Goal: Task Accomplishment & Management: Use online tool/utility

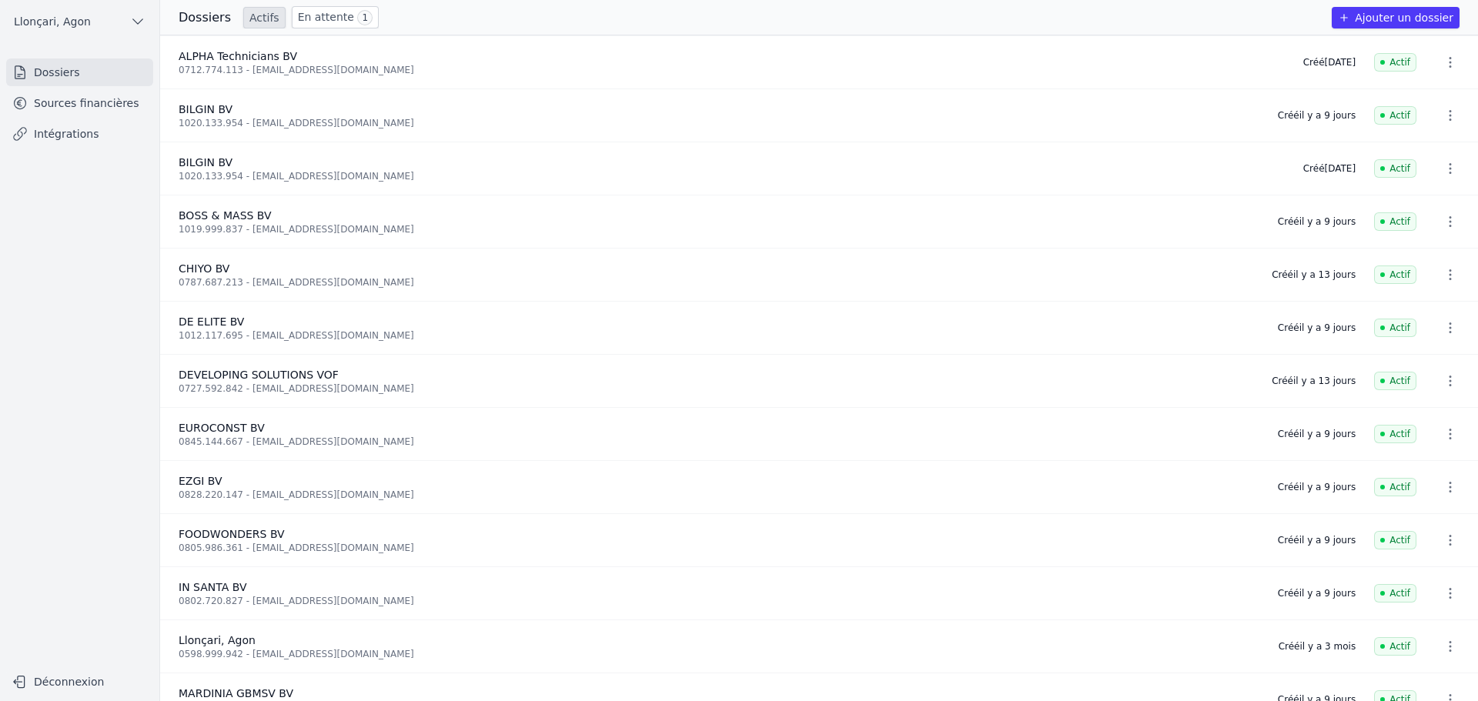
click at [82, 104] on link "Sources financières" at bounding box center [79, 103] width 147 height 28
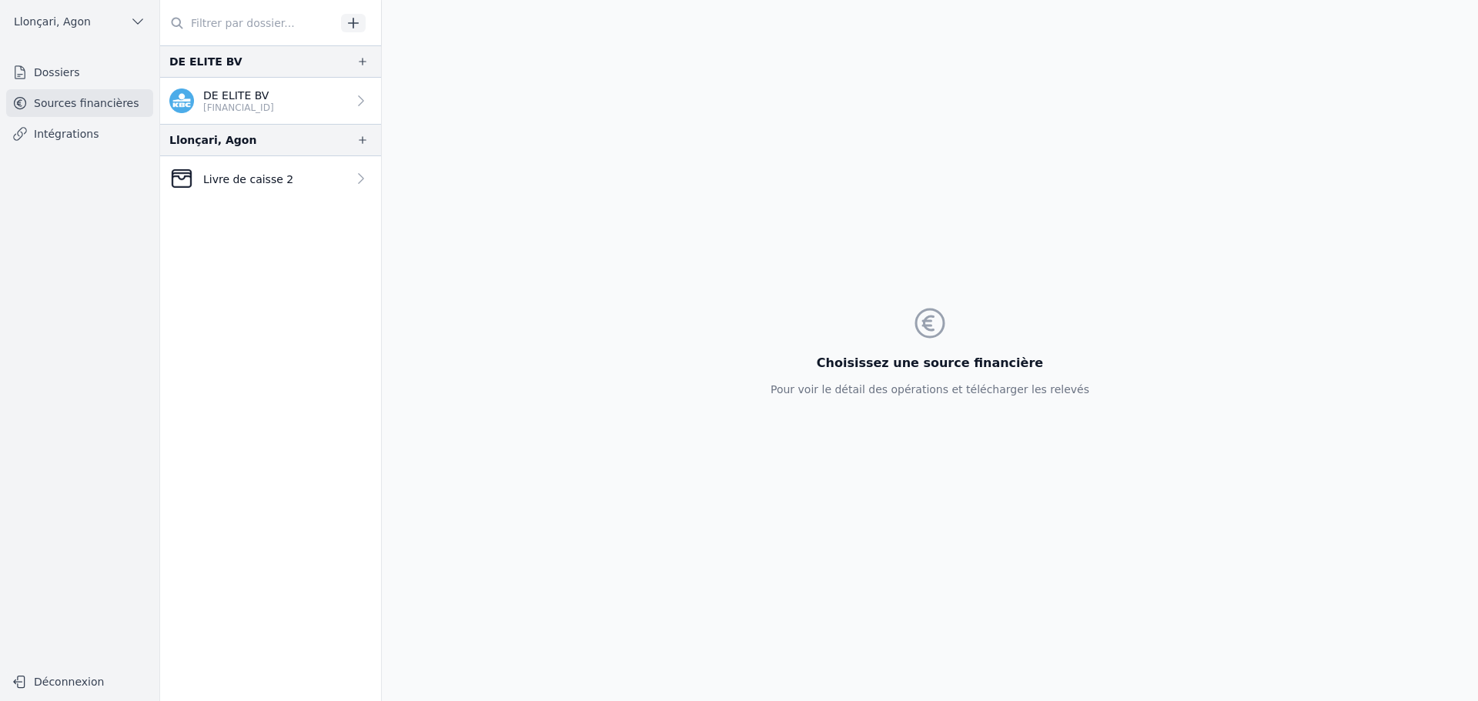
click at [70, 76] on link "Dossiers" at bounding box center [79, 72] width 147 height 28
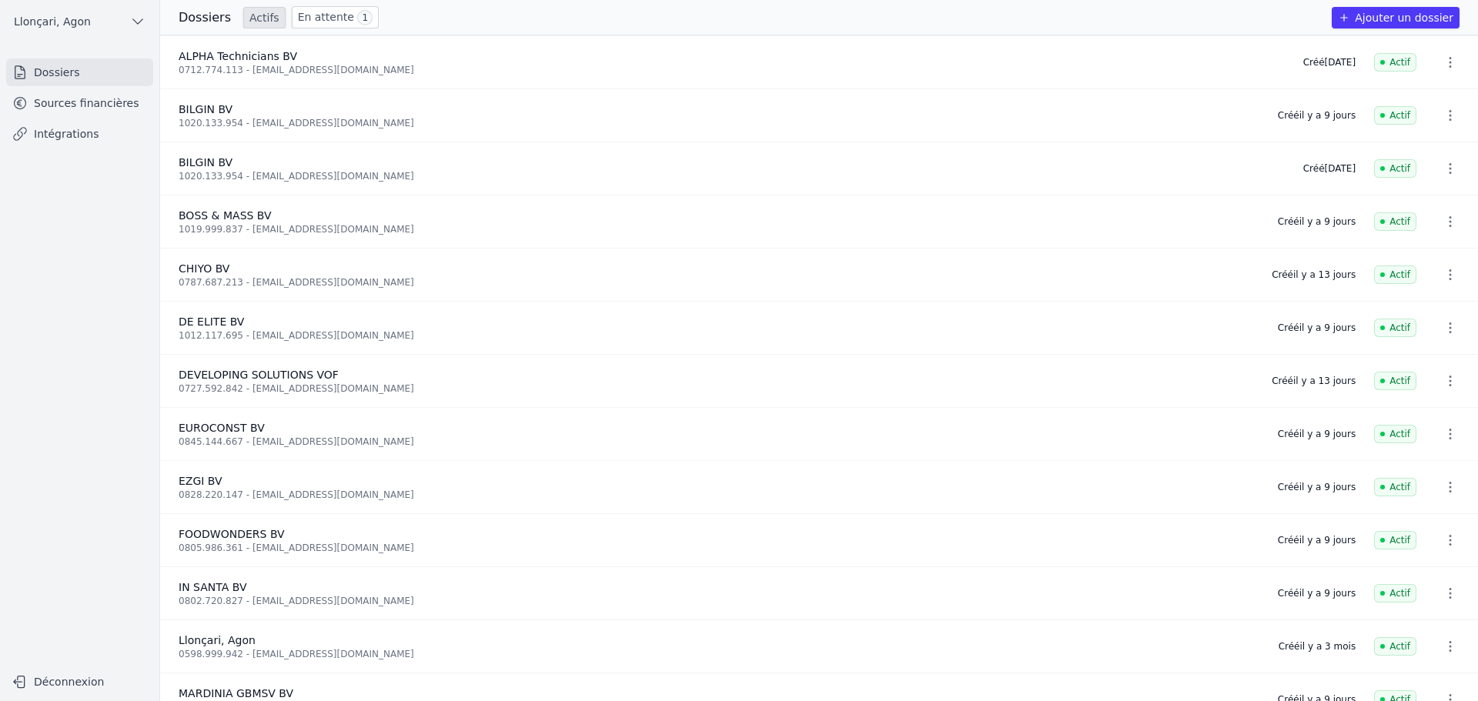
click at [77, 103] on link "Sources financières" at bounding box center [79, 103] width 147 height 28
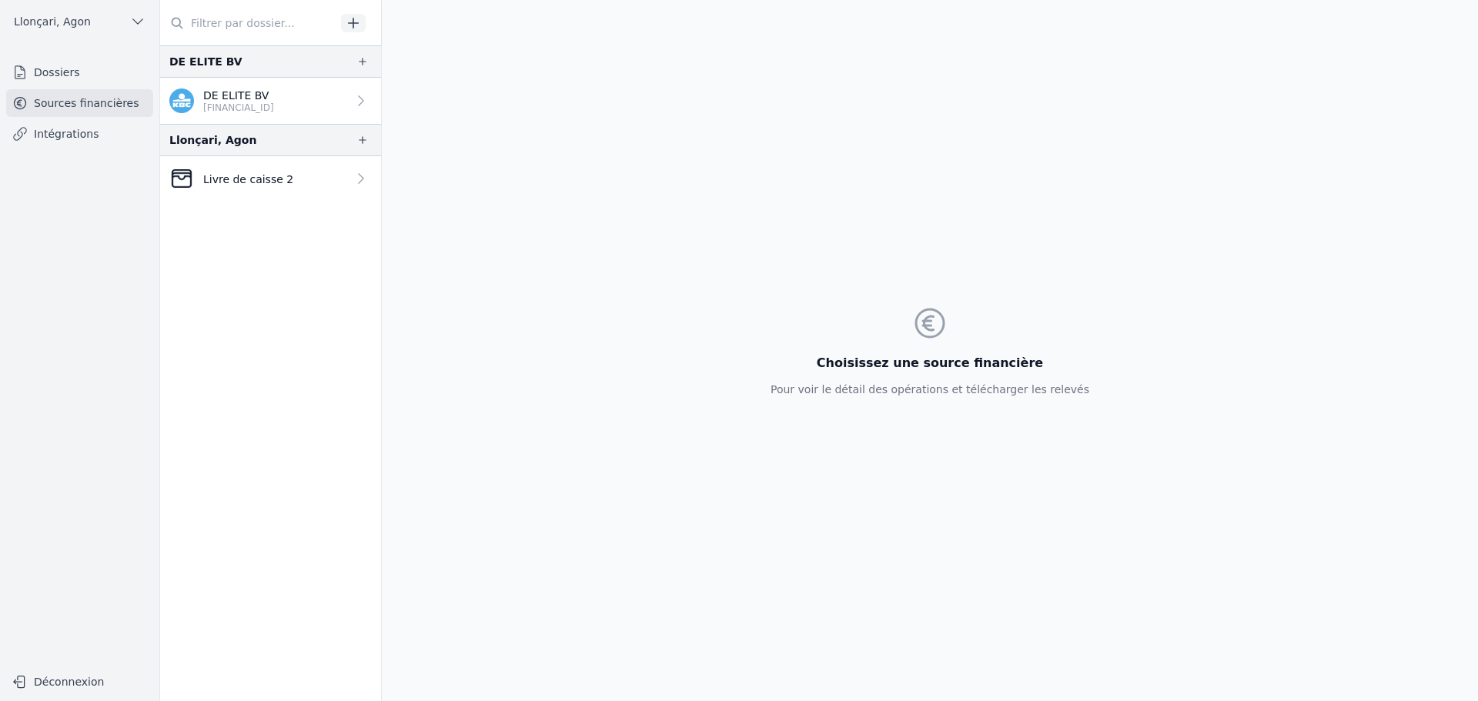
click at [266, 177] on p "Livre de caisse 2" at bounding box center [248, 179] width 90 height 15
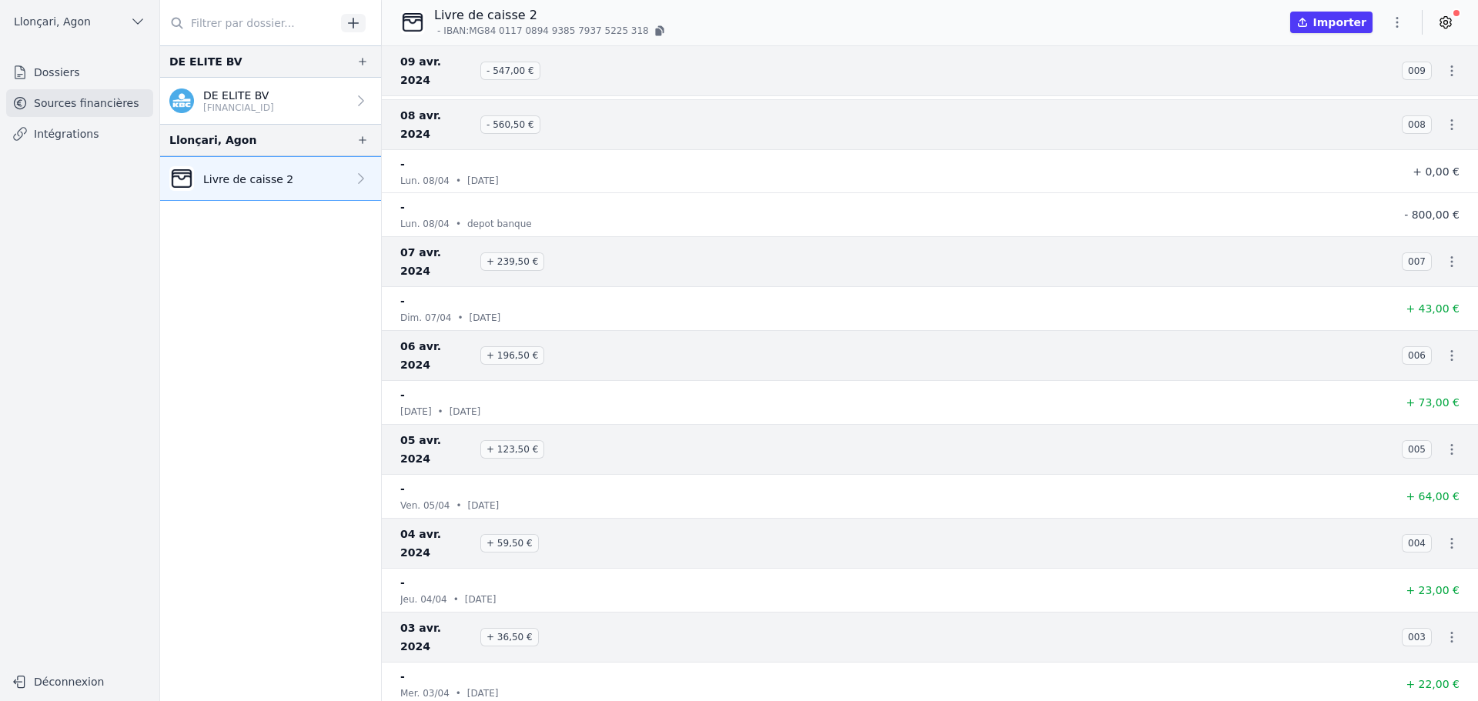
scroll to position [1693, 0]
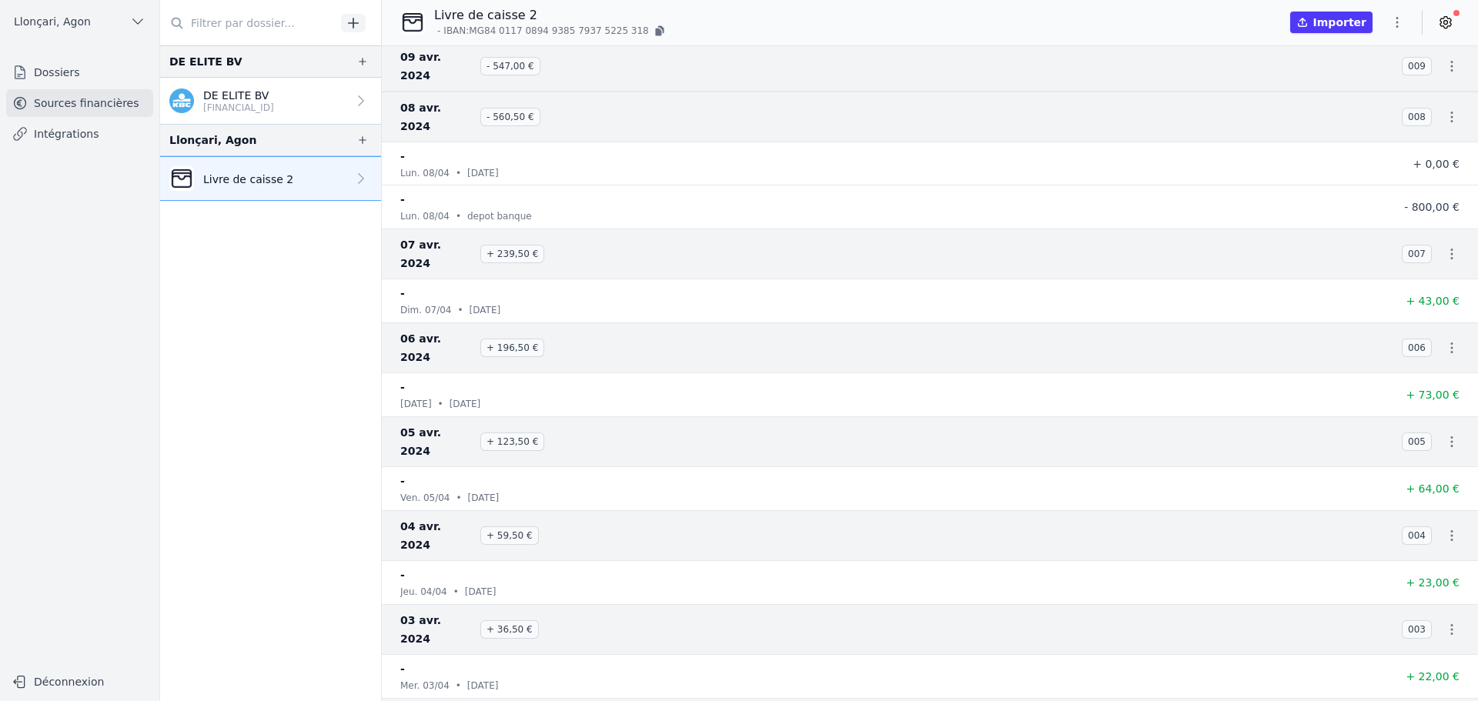
click at [1327, 22] on button "Importer" at bounding box center [1331, 23] width 82 height 22
click at [256, 102] on p "[FINANCIAL_ID]" at bounding box center [238, 108] width 71 height 12
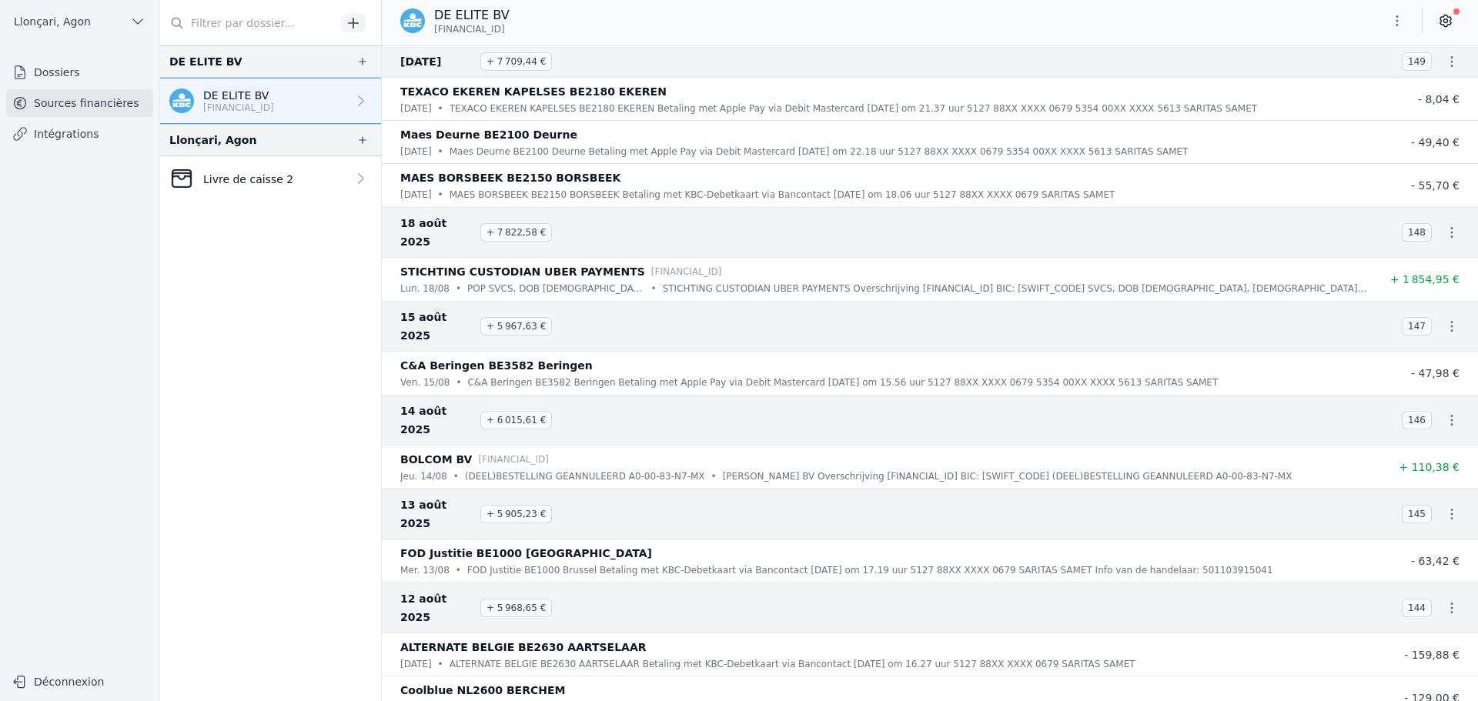
click at [232, 173] on p "Livre de caisse 2" at bounding box center [248, 179] width 90 height 15
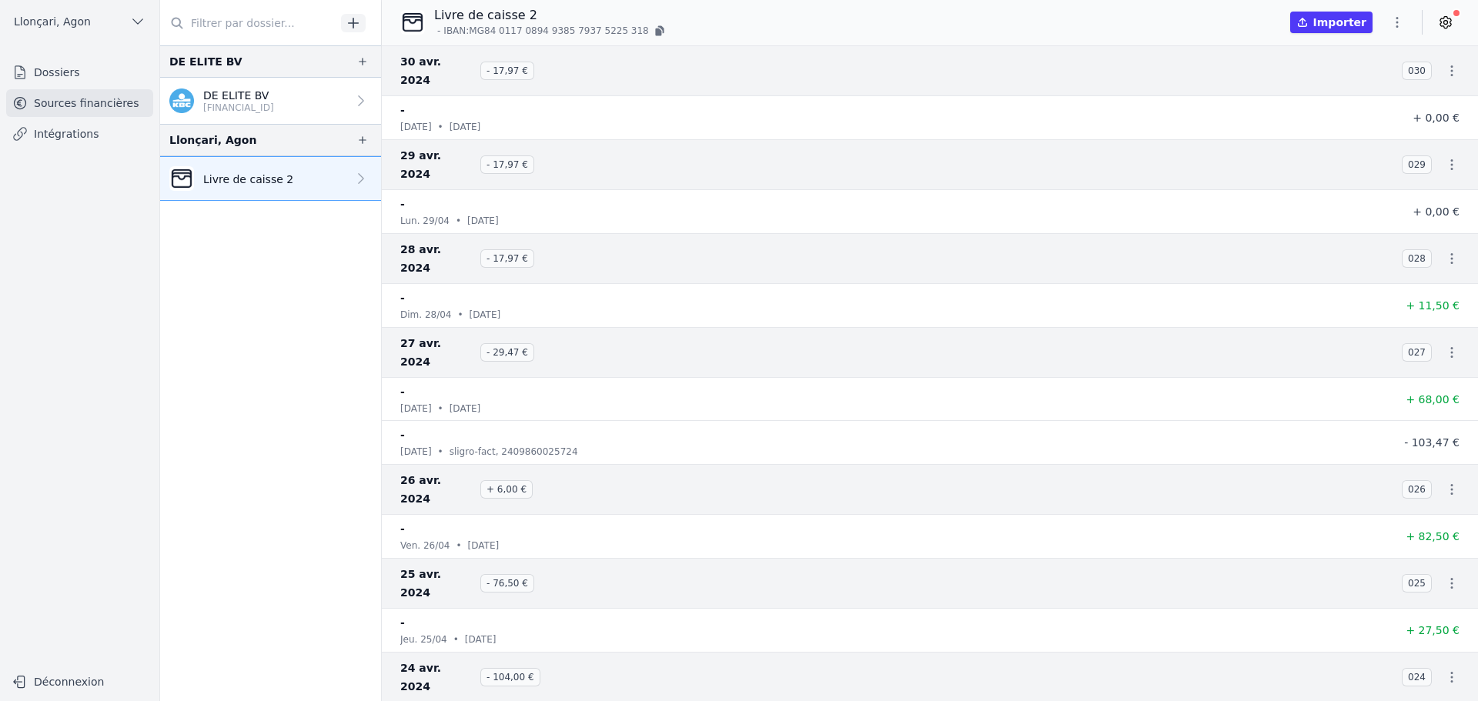
click at [242, 101] on p "DE ELITE BV" at bounding box center [238, 95] width 71 height 15
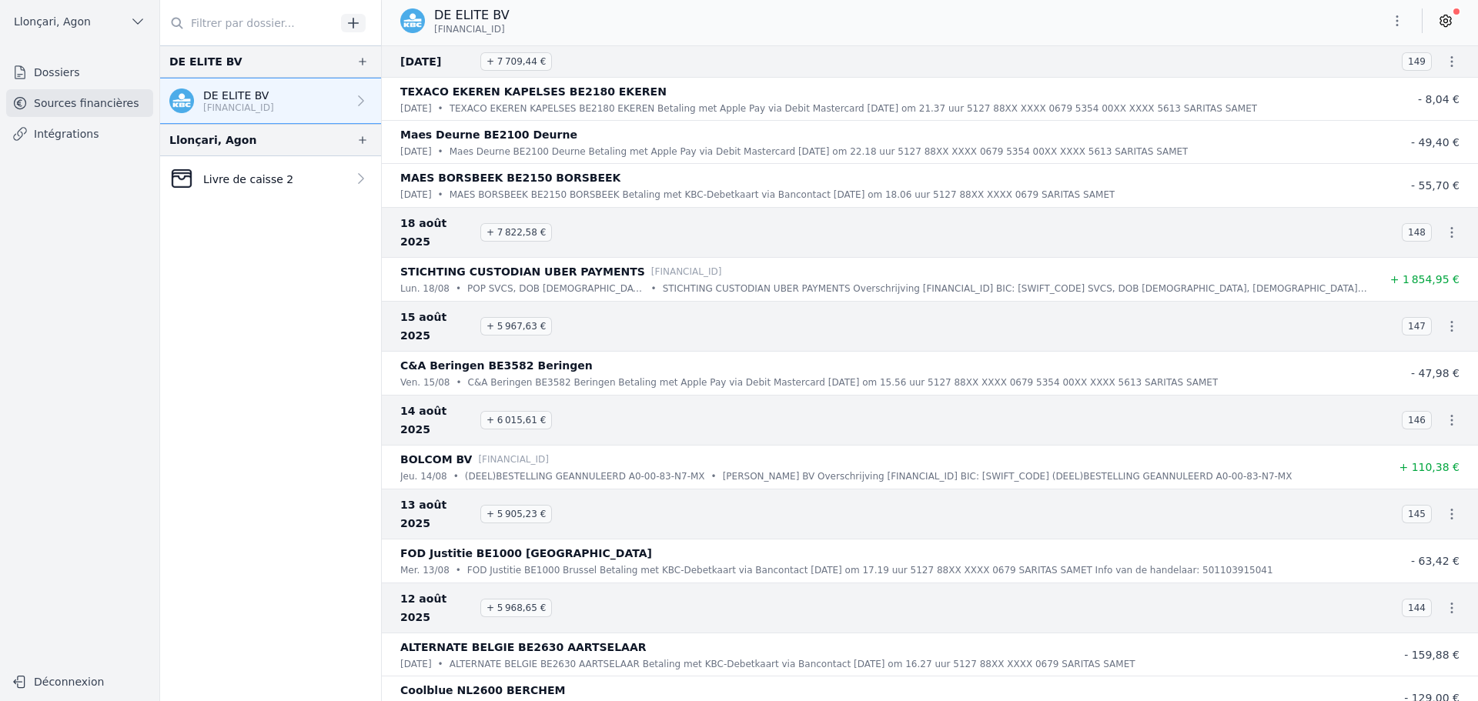
click at [247, 174] on p "Livre de caisse 2" at bounding box center [248, 179] width 90 height 15
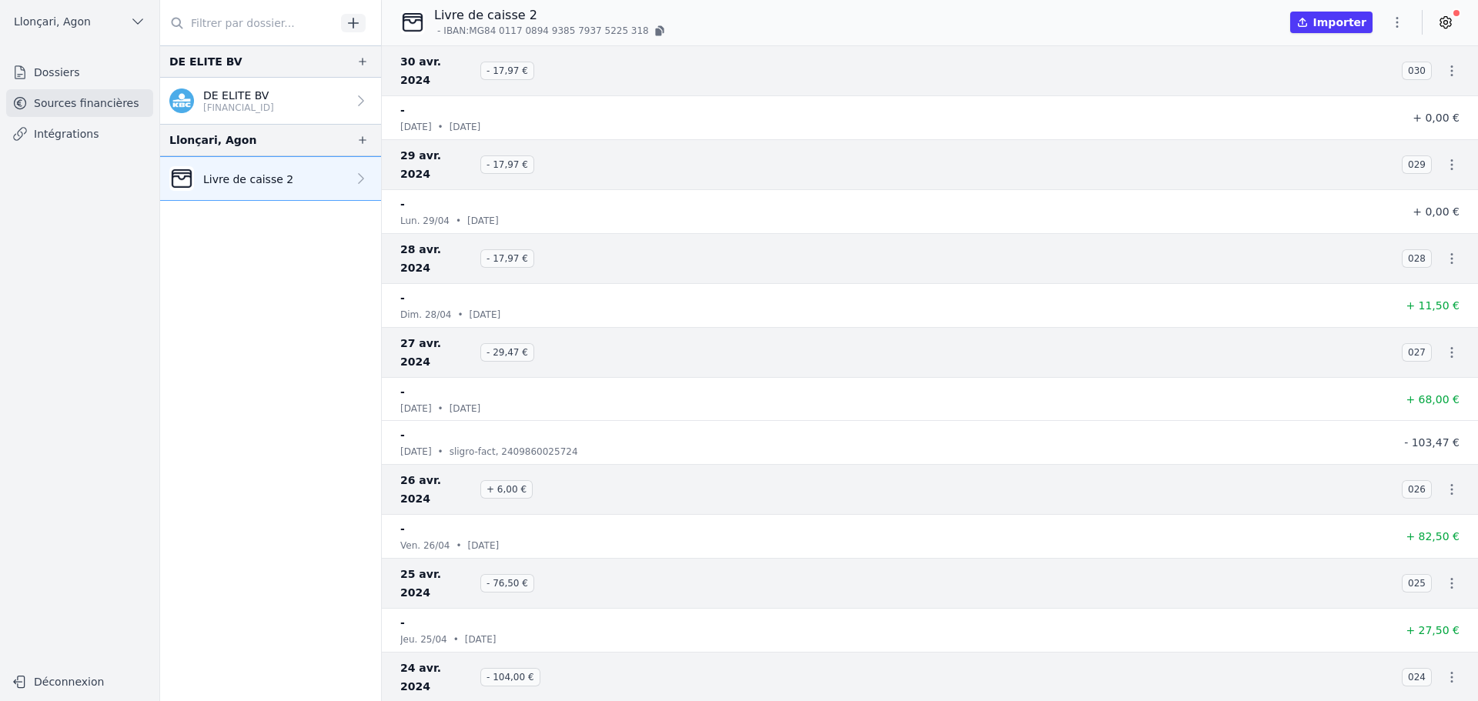
scroll to position [77, 0]
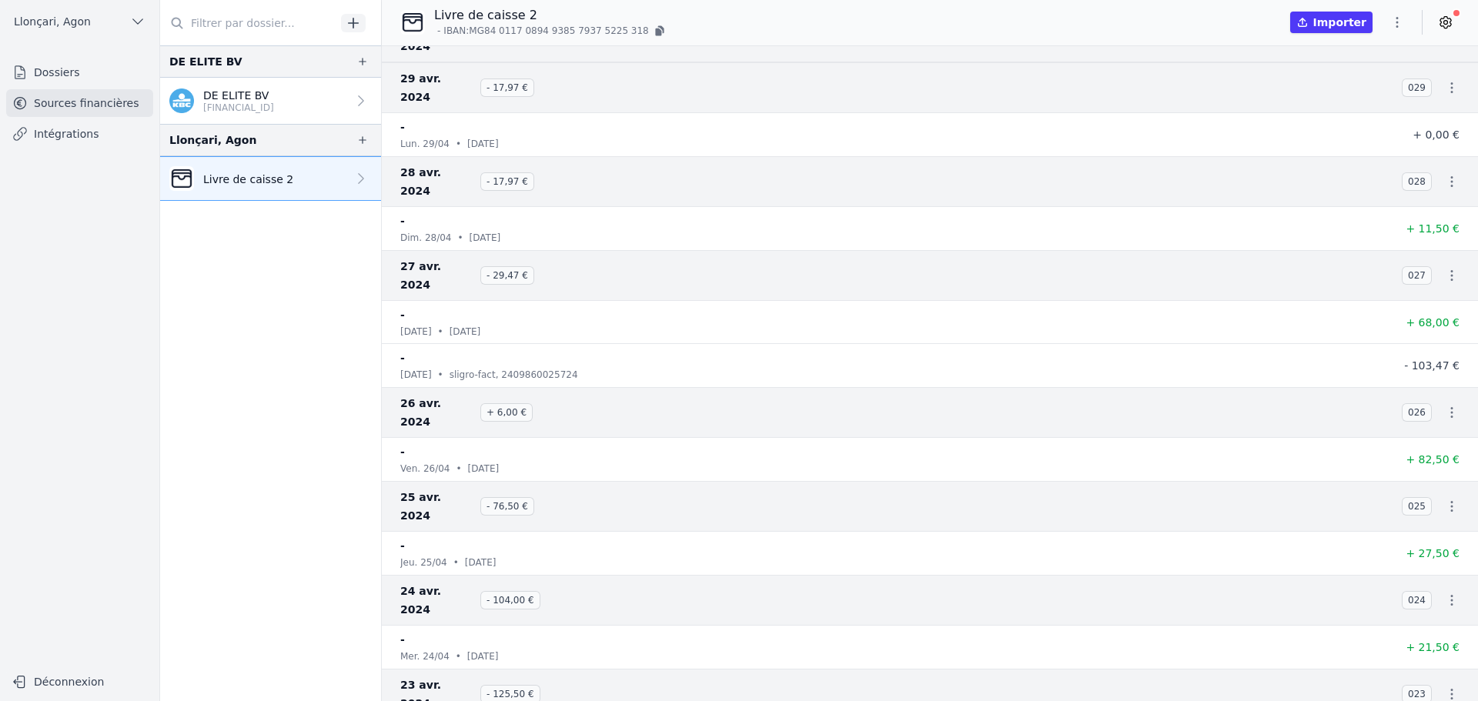
click at [1405, 21] on button "button" at bounding box center [1397, 22] width 31 height 25
click at [1365, 84] on button "Exporter" at bounding box center [1360, 83] width 111 height 28
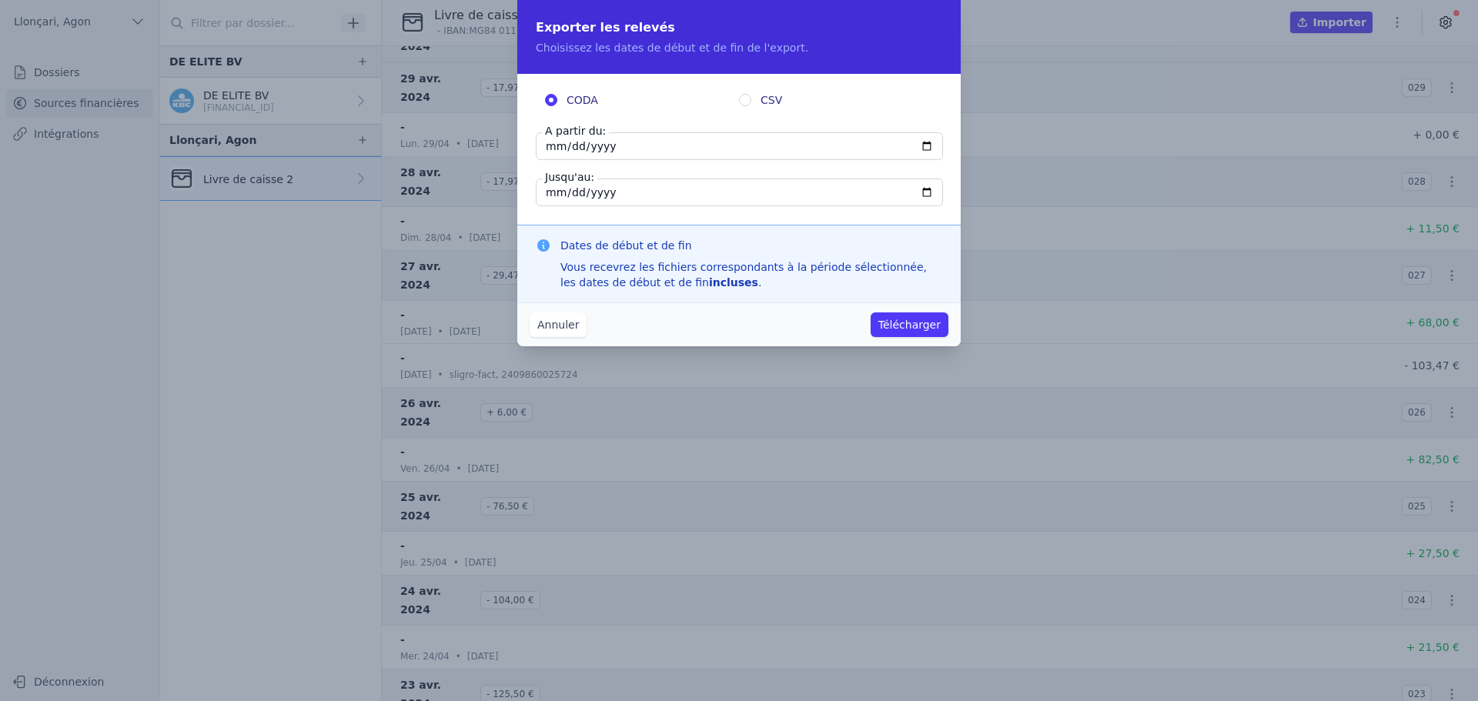
click at [546, 148] on input "2024-04-30" at bounding box center [739, 146] width 407 height 28
type input "2024-04-01"
click at [915, 326] on button "Télécharger" at bounding box center [910, 324] width 78 height 25
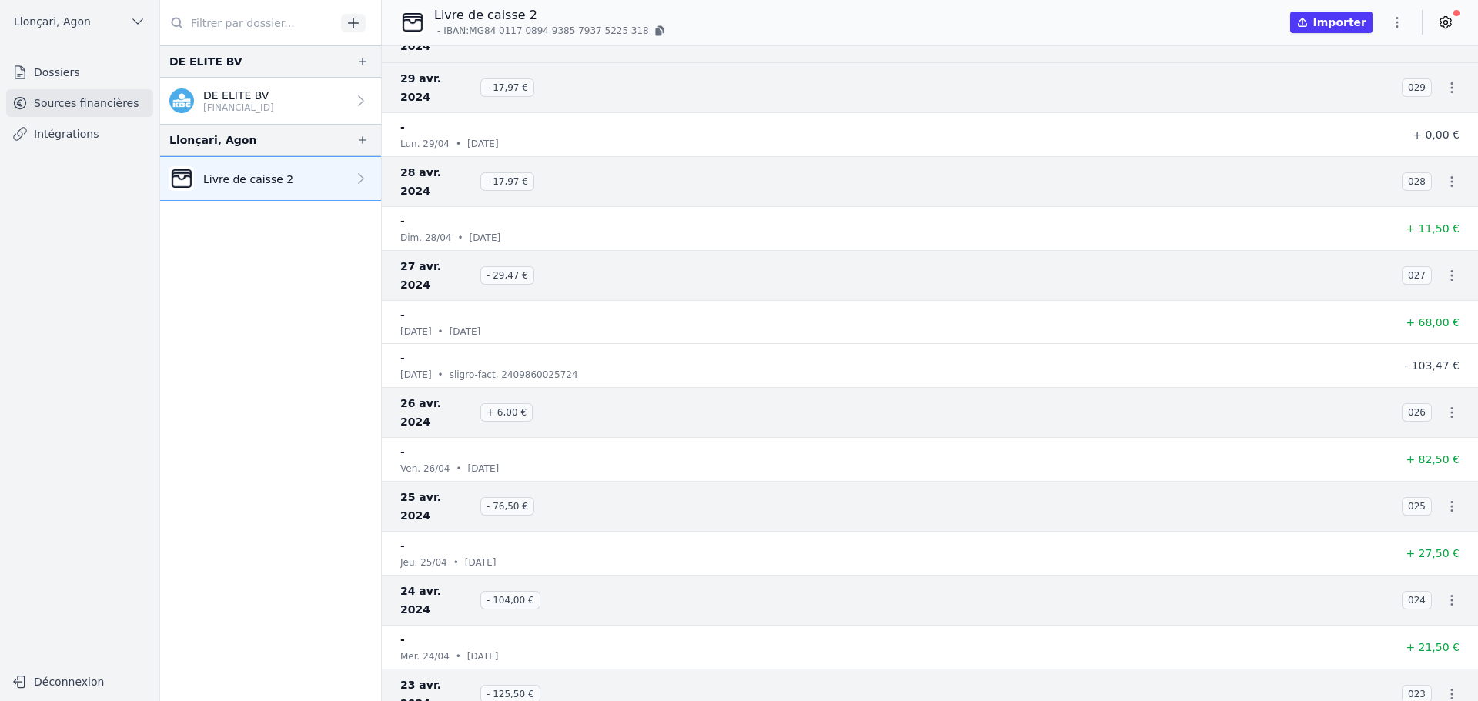
click at [1399, 22] on icon "button" at bounding box center [1396, 22] width 15 height 15
click at [1365, 84] on button "Exporter" at bounding box center [1360, 83] width 111 height 28
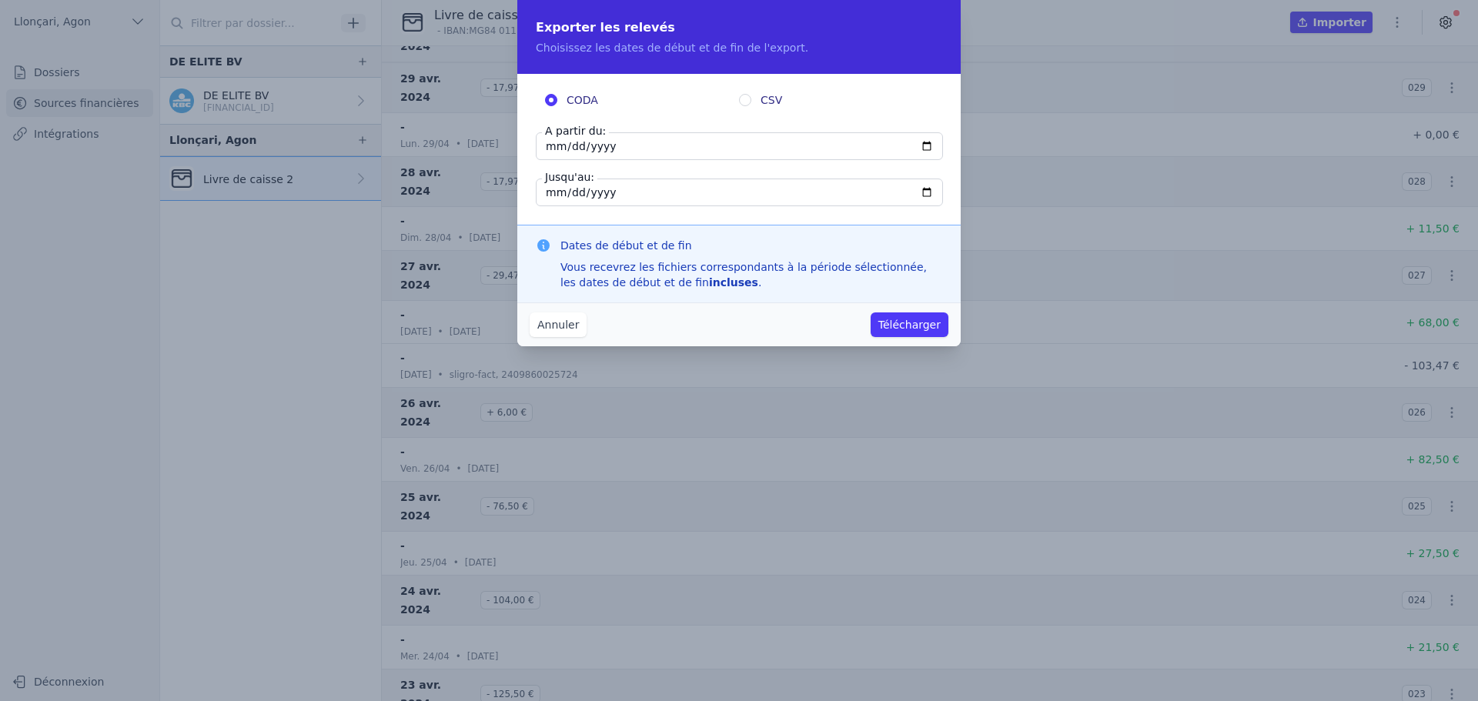
click at [749, 99] on input "CSV" at bounding box center [745, 100] width 12 height 12
radio input "true"
radio input "false"
click at [553, 145] on input "2024-04-30" at bounding box center [739, 146] width 407 height 28
type input "2024-04-01"
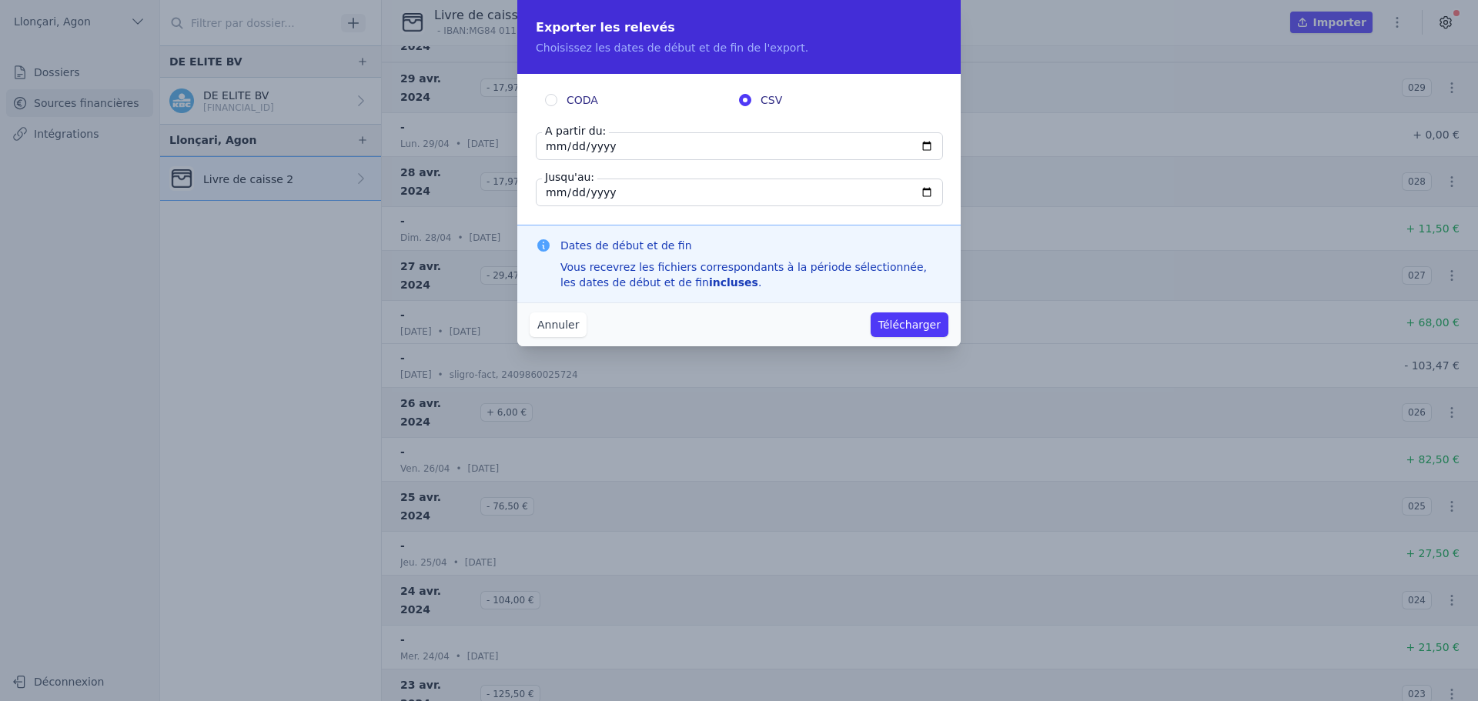
click at [922, 331] on button "Télécharger" at bounding box center [910, 324] width 78 height 25
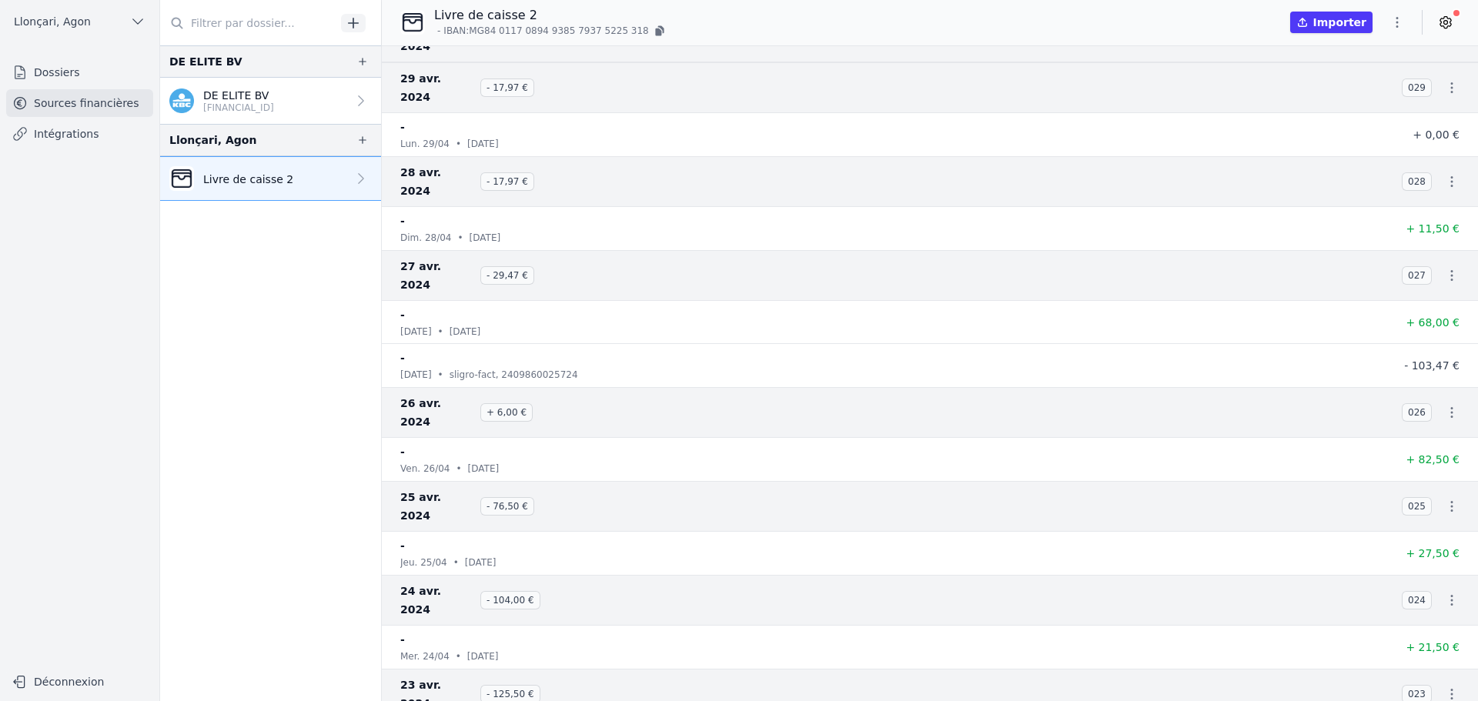
click at [252, 102] on p "[FINANCIAL_ID]" at bounding box center [238, 108] width 71 height 12
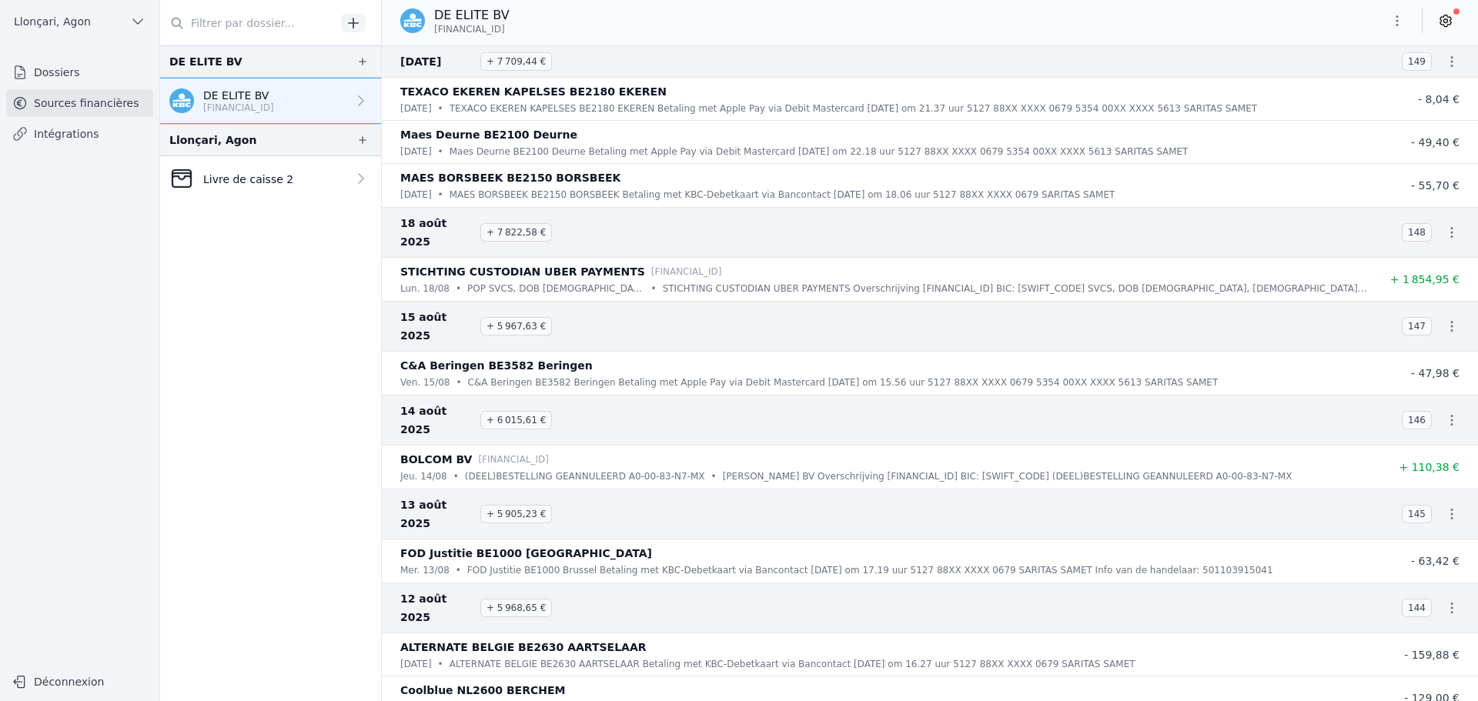
click at [222, 180] on p "Livre de caisse 2" at bounding box center [248, 179] width 90 height 15
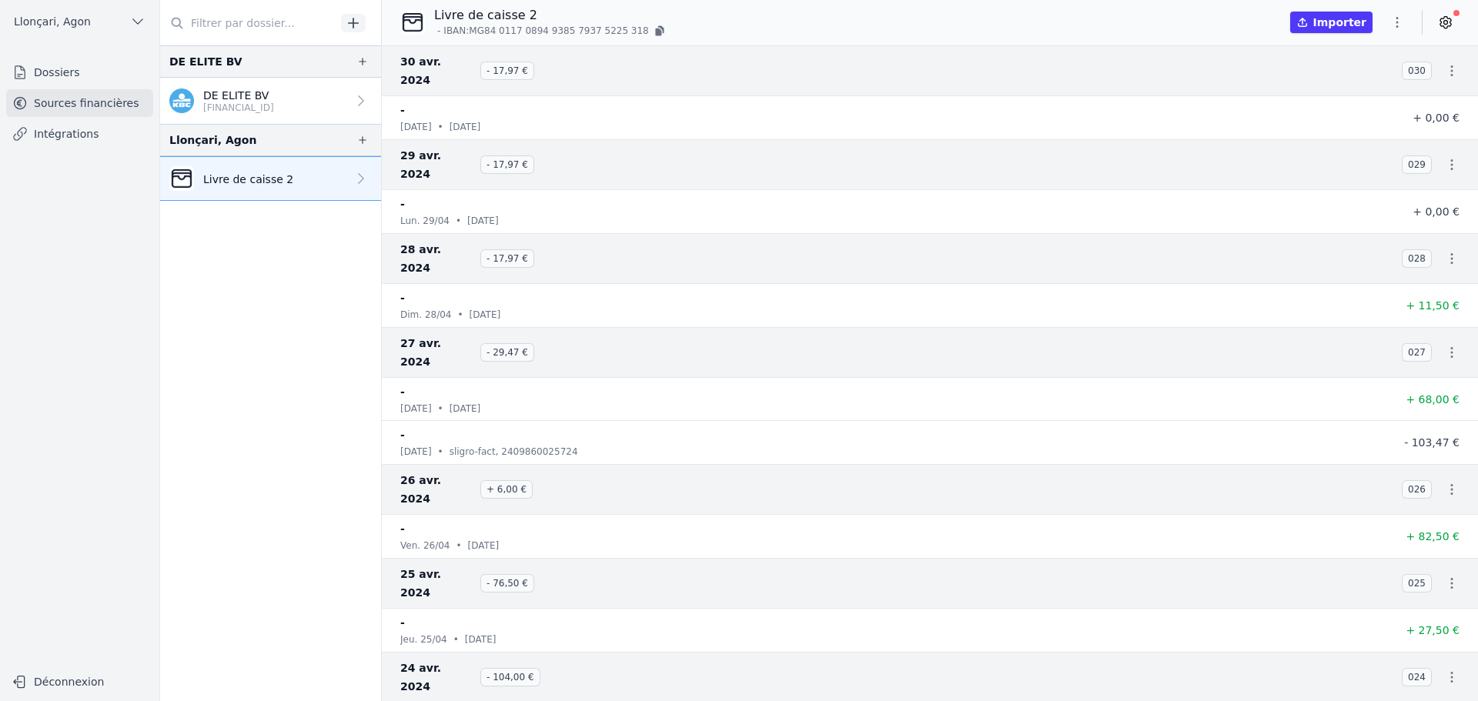
click at [259, 107] on p "[FINANCIAL_ID]" at bounding box center [238, 108] width 71 height 12
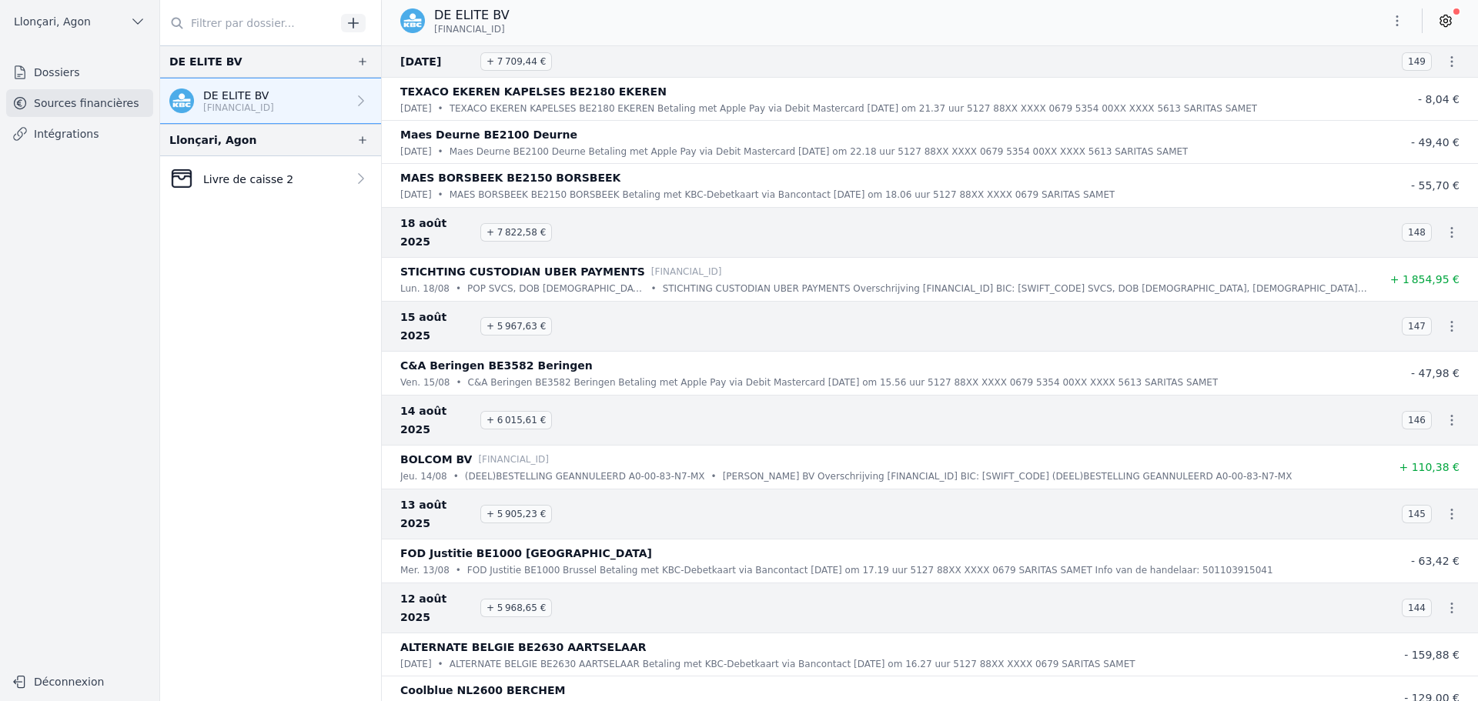
click at [238, 174] on p "Livre de caisse 2" at bounding box center [248, 179] width 90 height 15
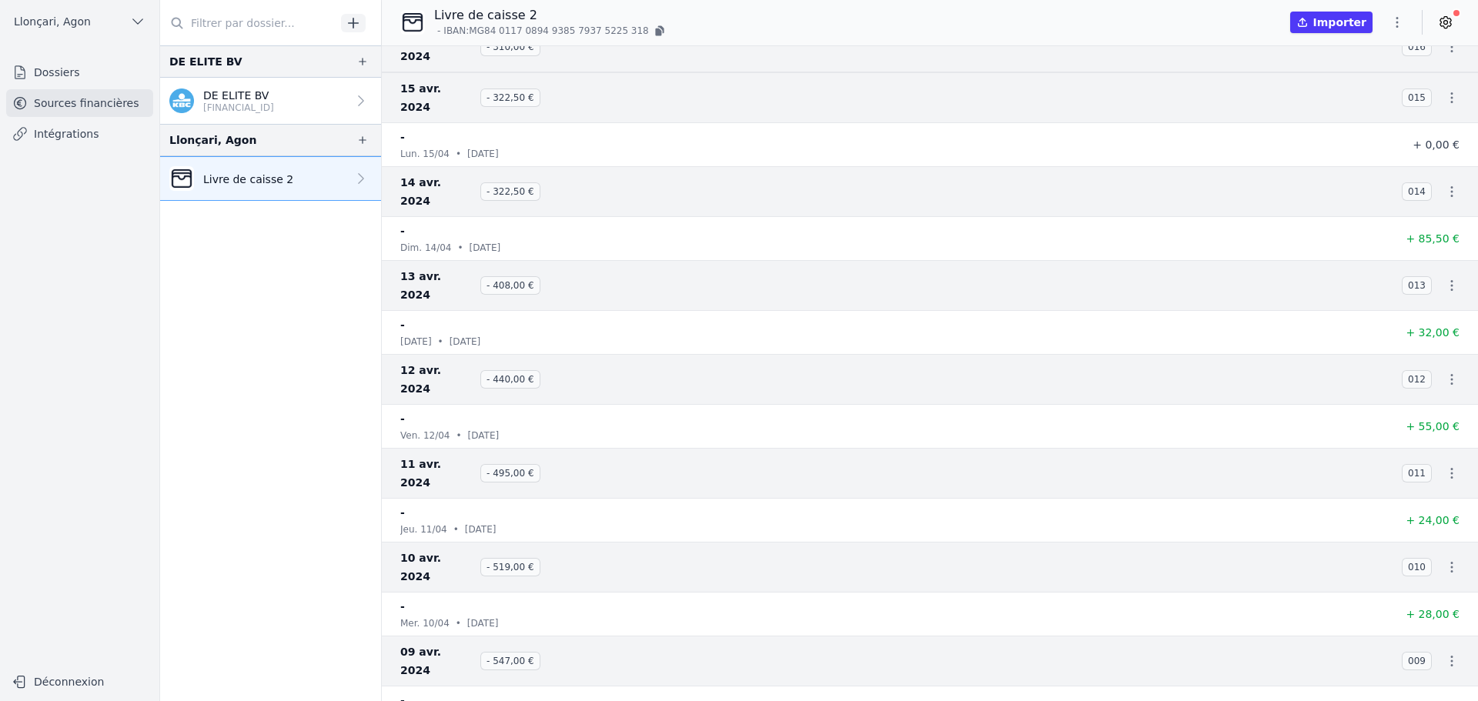
scroll to position [1231, 0]
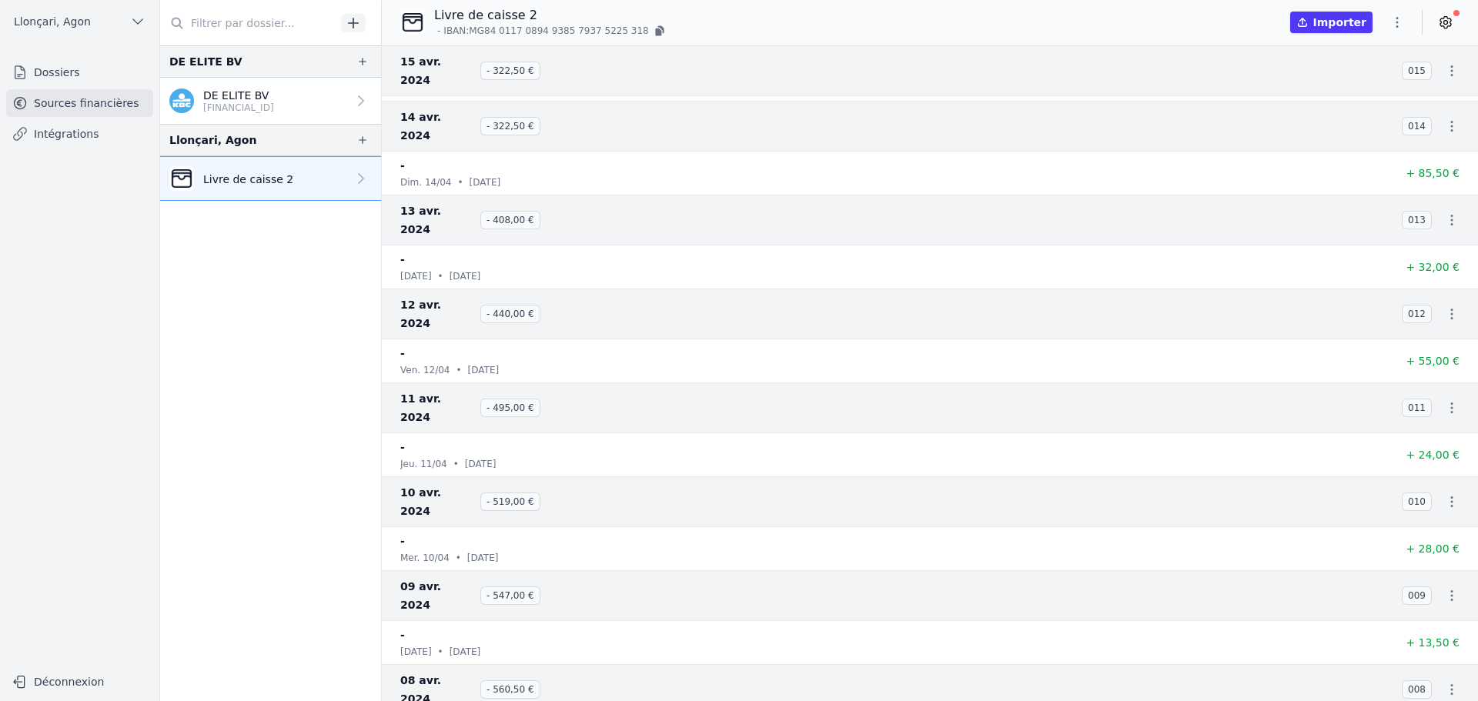
click at [242, 96] on p "DE ELITE BV" at bounding box center [238, 95] width 71 height 15
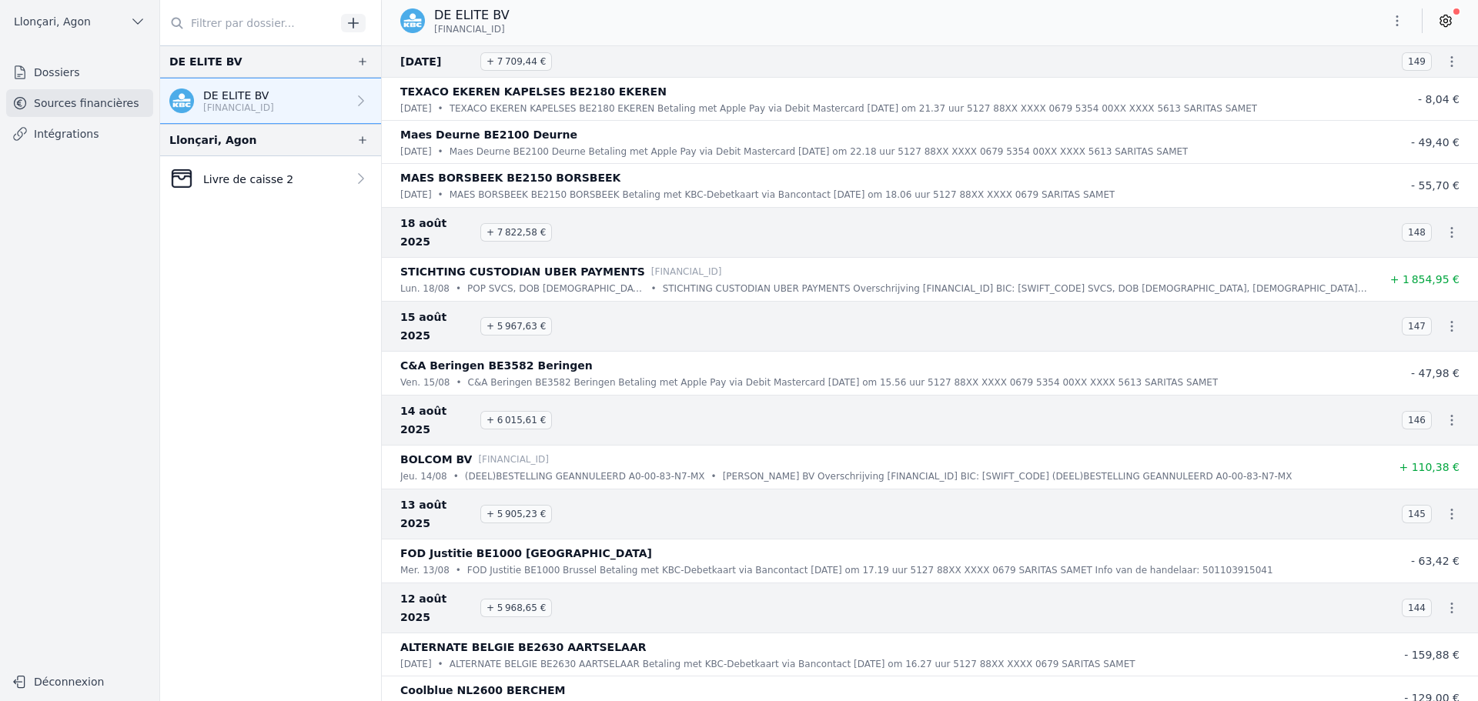
click at [291, 184] on link "Livre de caisse 2" at bounding box center [270, 178] width 221 height 45
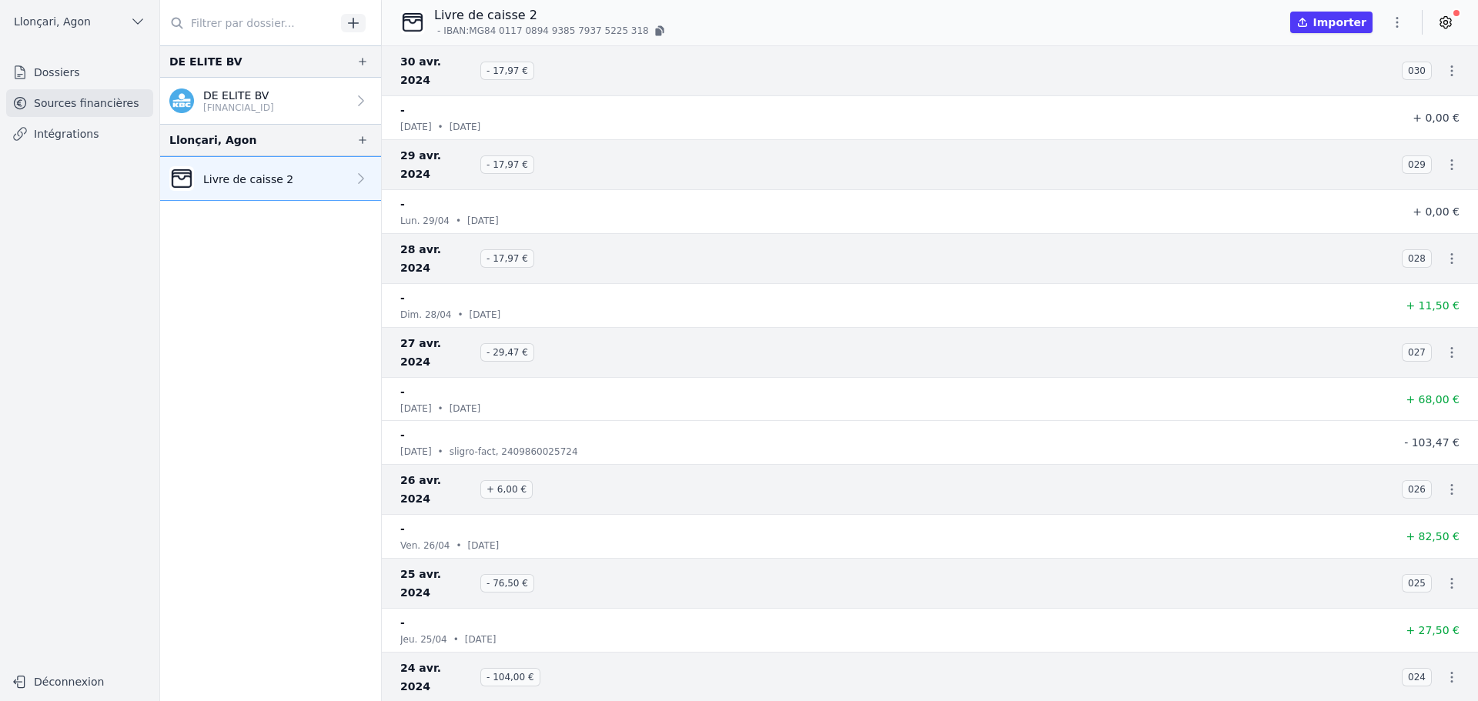
click at [239, 99] on p "DE ELITE BV" at bounding box center [238, 95] width 71 height 15
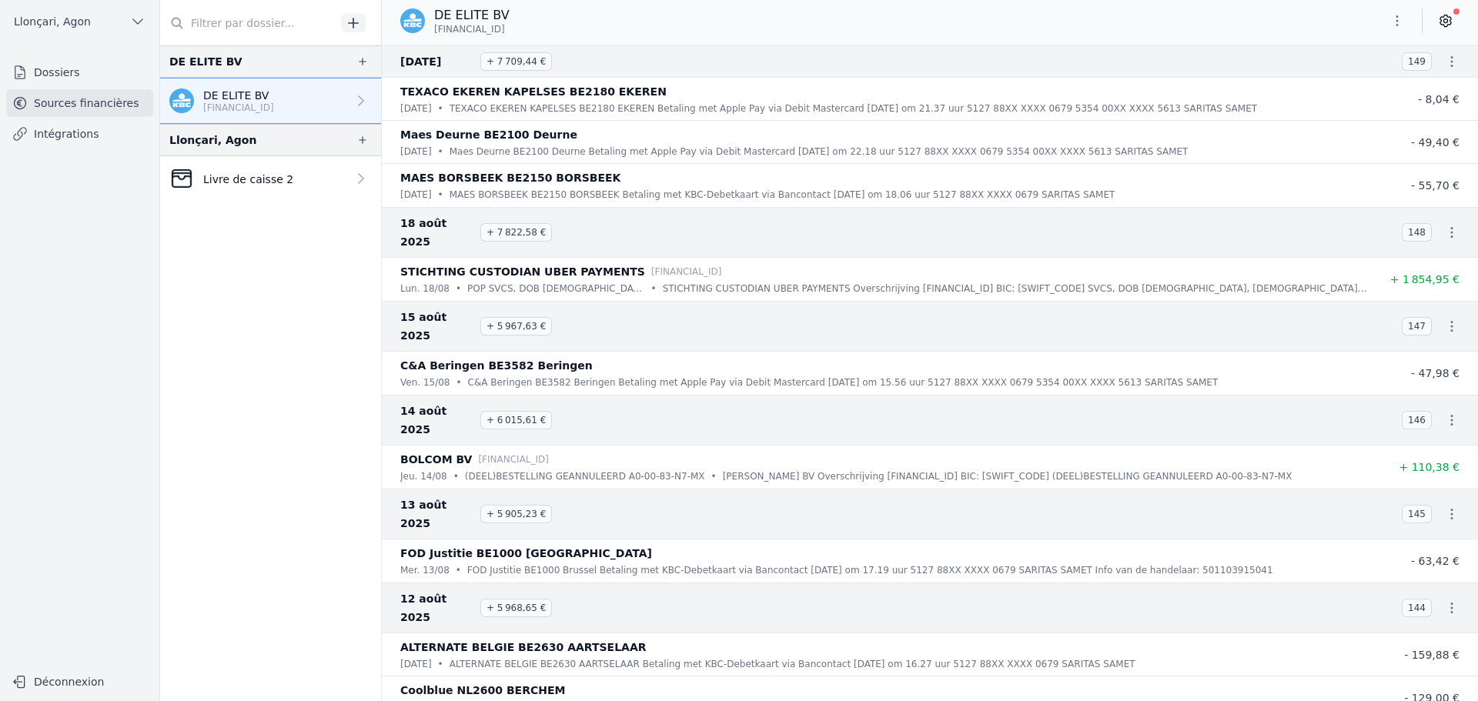
click at [256, 184] on p "Livre de caisse 2" at bounding box center [248, 179] width 90 height 15
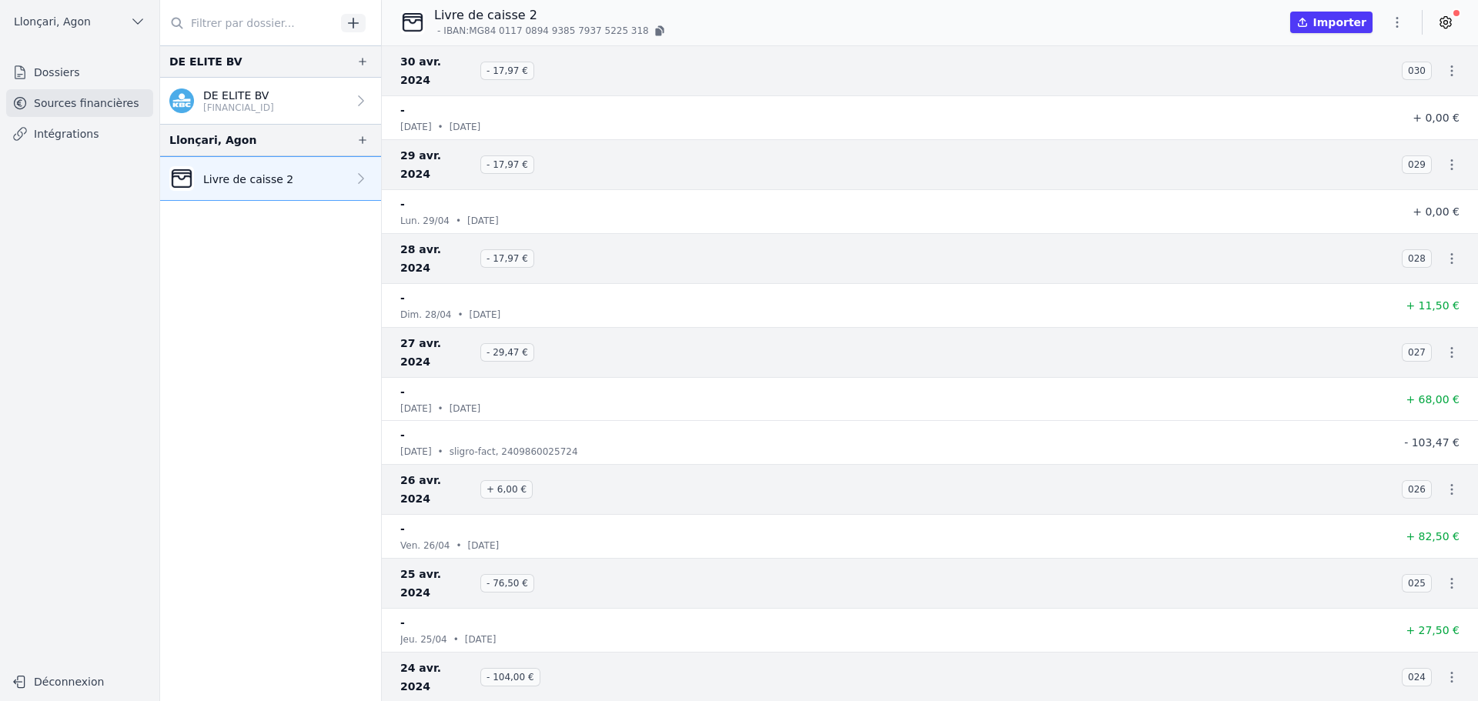
click at [82, 139] on link "Intégrations" at bounding box center [79, 134] width 147 height 28
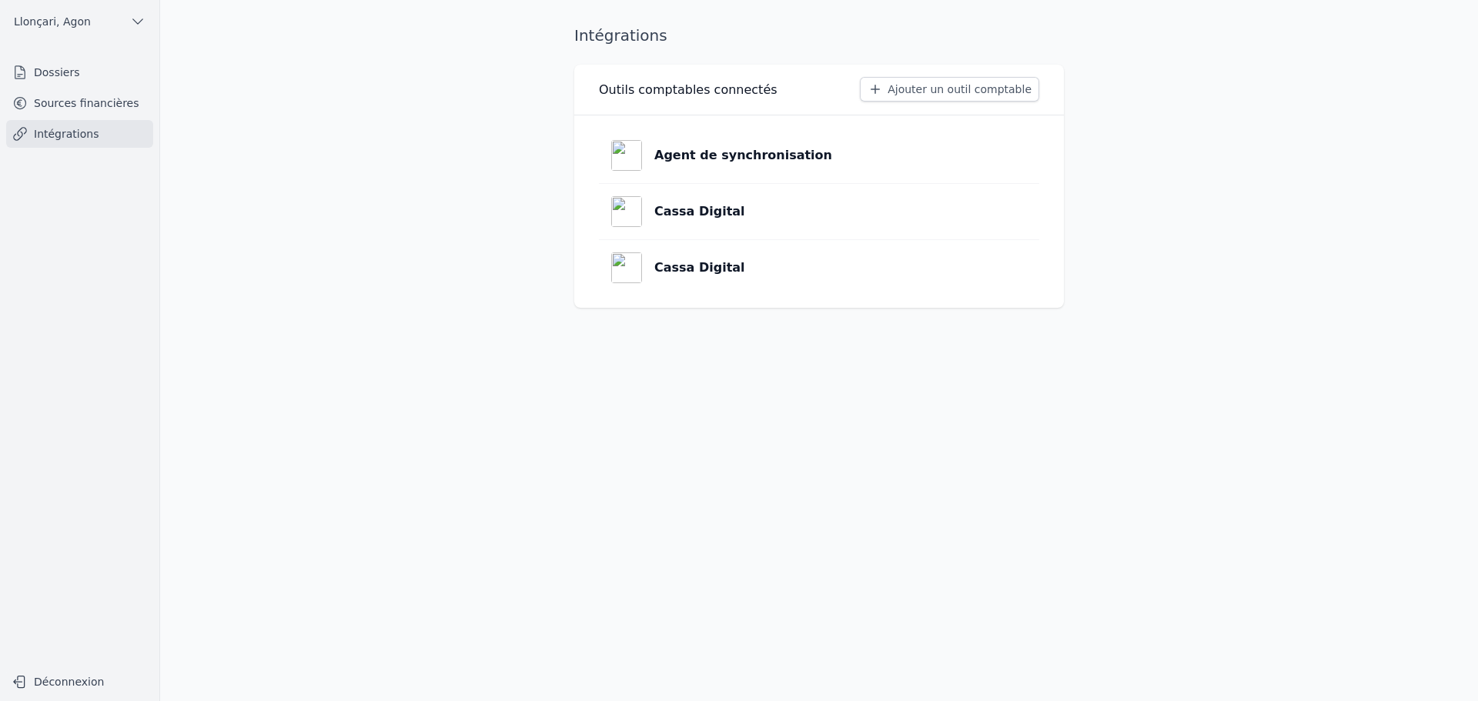
click at [919, 85] on button "Ajouter un outil comptable" at bounding box center [949, 89] width 179 height 25
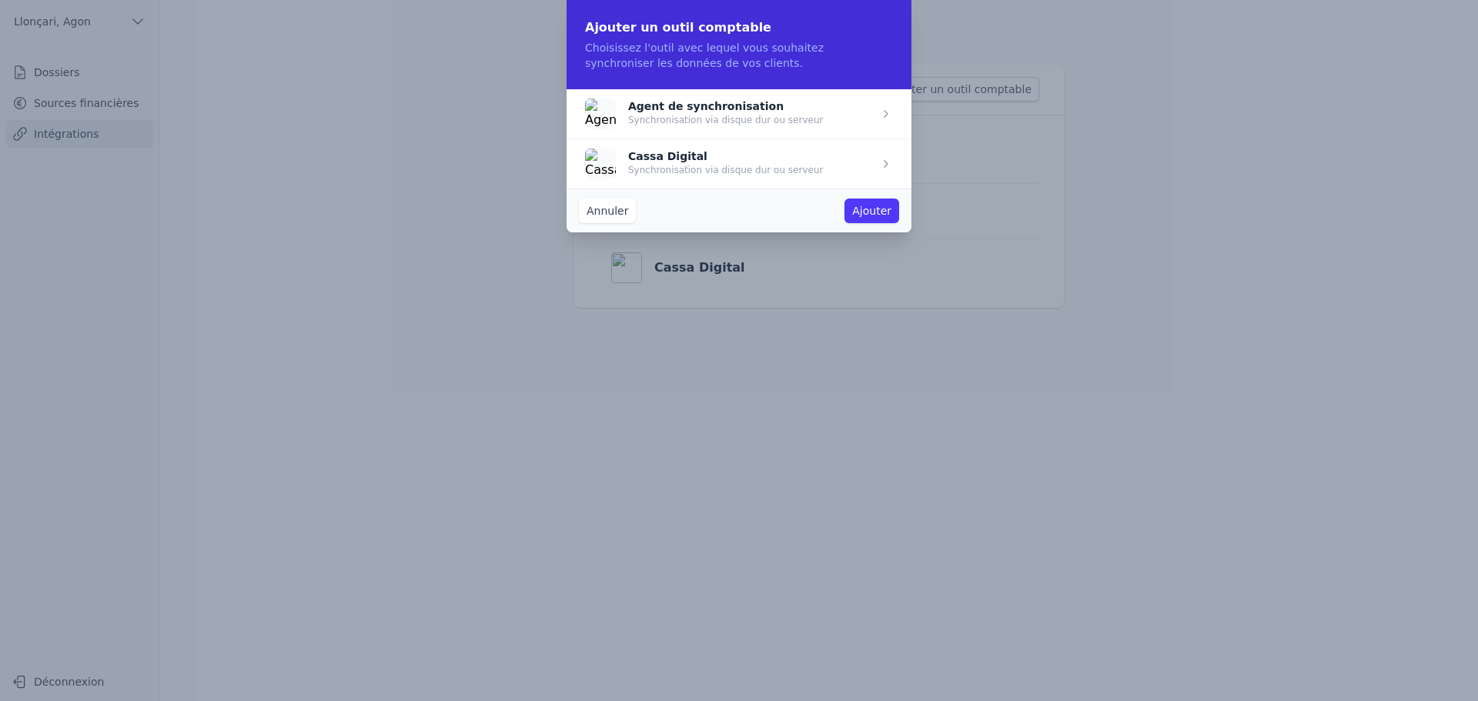
click at [851, 117] on span "button" at bounding box center [738, 114] width 345 height 50
click at [847, 164] on span "button" at bounding box center [738, 164] width 345 height 50
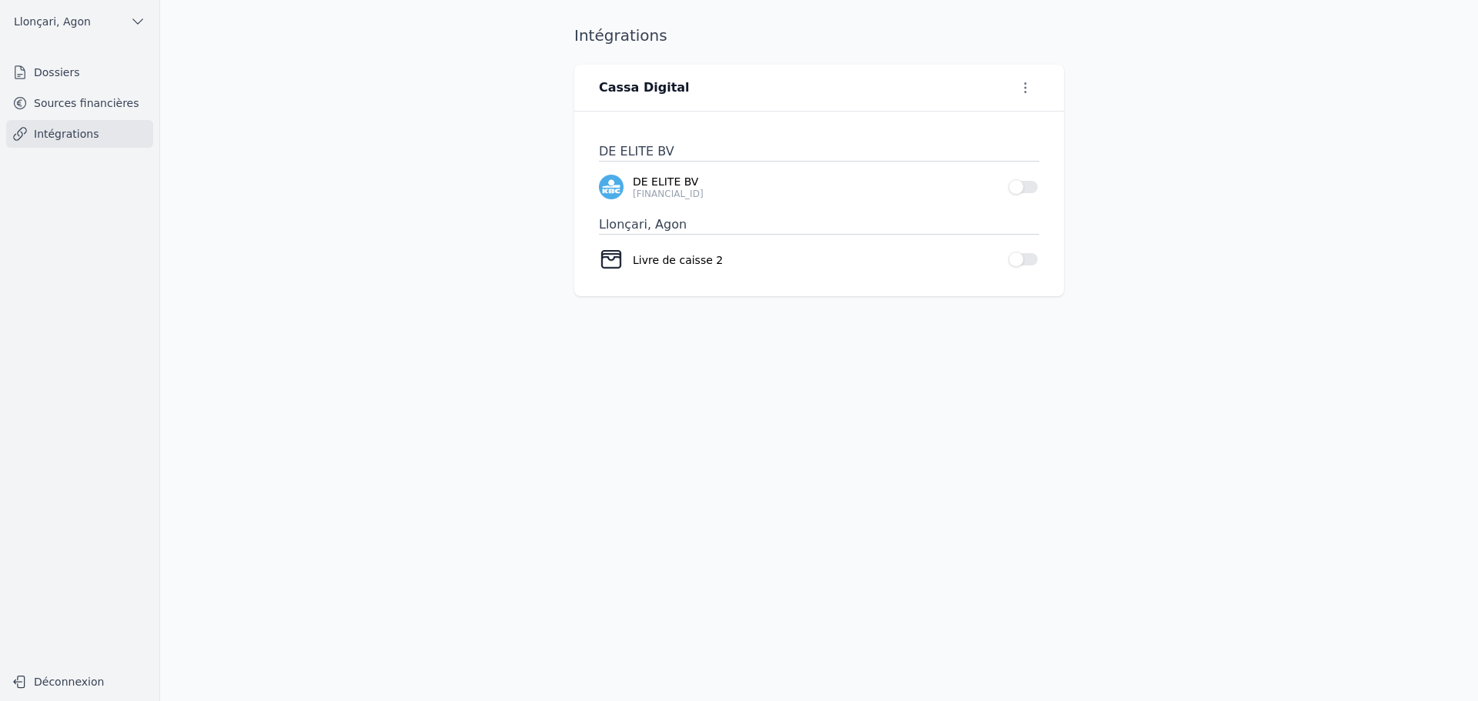
click at [62, 135] on link "Intégrations" at bounding box center [79, 134] width 147 height 28
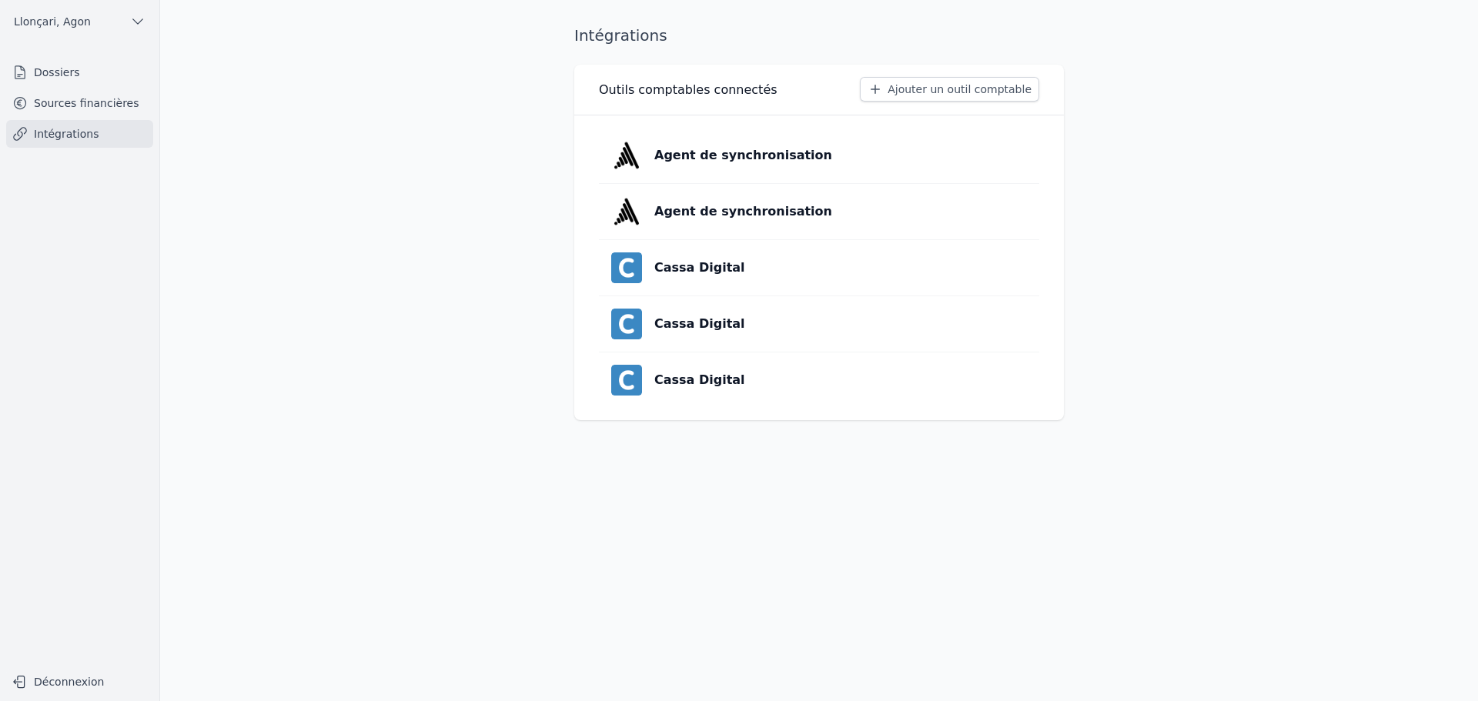
click at [955, 93] on button "Ajouter un outil comptable" at bounding box center [949, 89] width 179 height 25
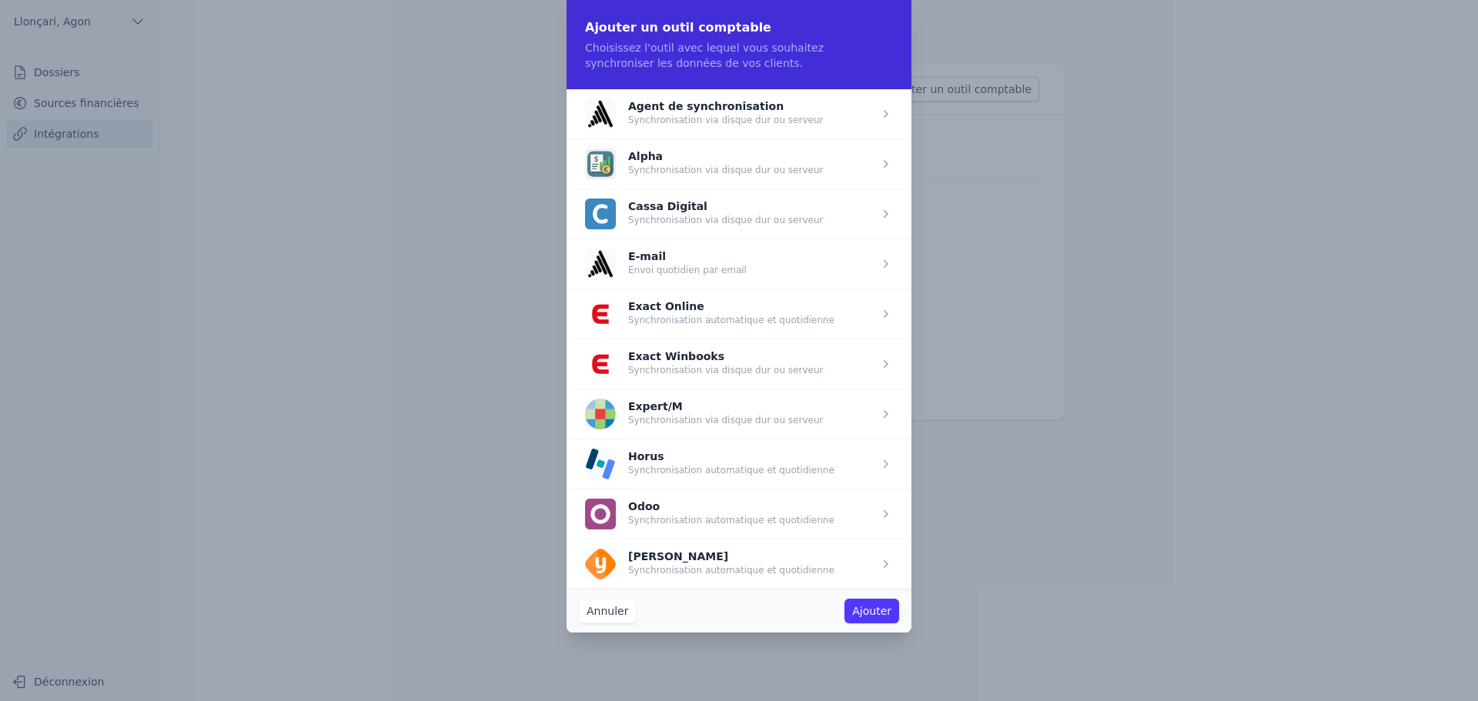
click at [867, 377] on span "button" at bounding box center [738, 364] width 345 height 50
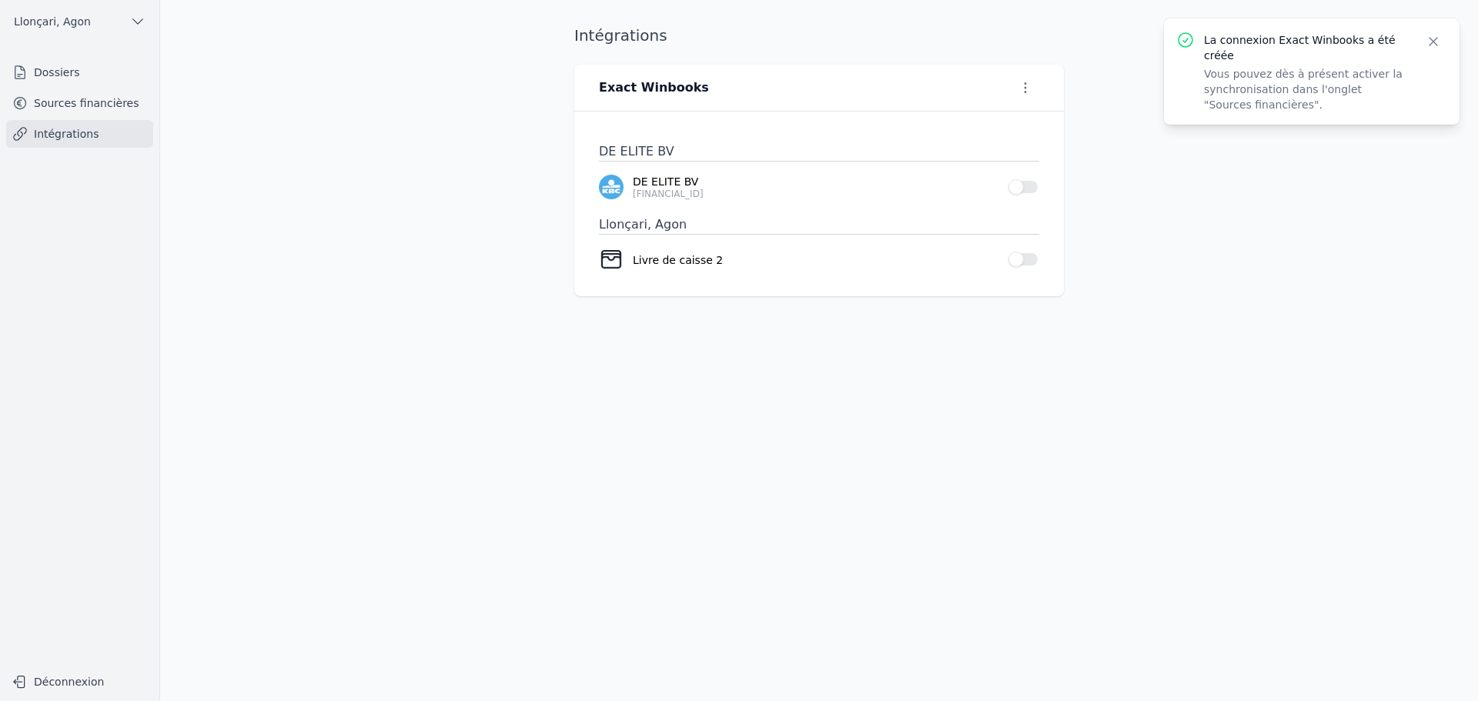
click at [1028, 188] on button "Use setting" at bounding box center [1023, 186] width 31 height 15
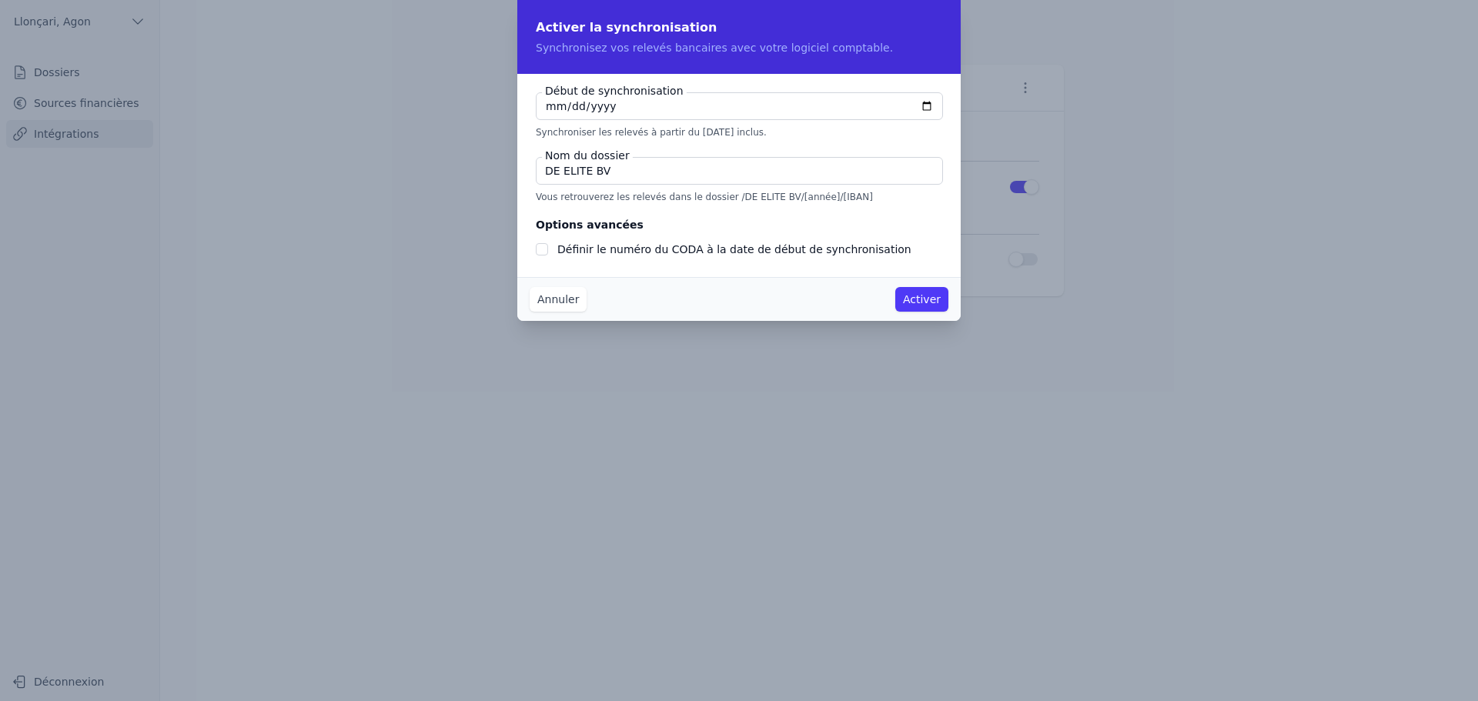
click at [543, 250] on input "Définir le numéro du CODA à la date de début de synchronisation" at bounding box center [542, 249] width 12 height 12
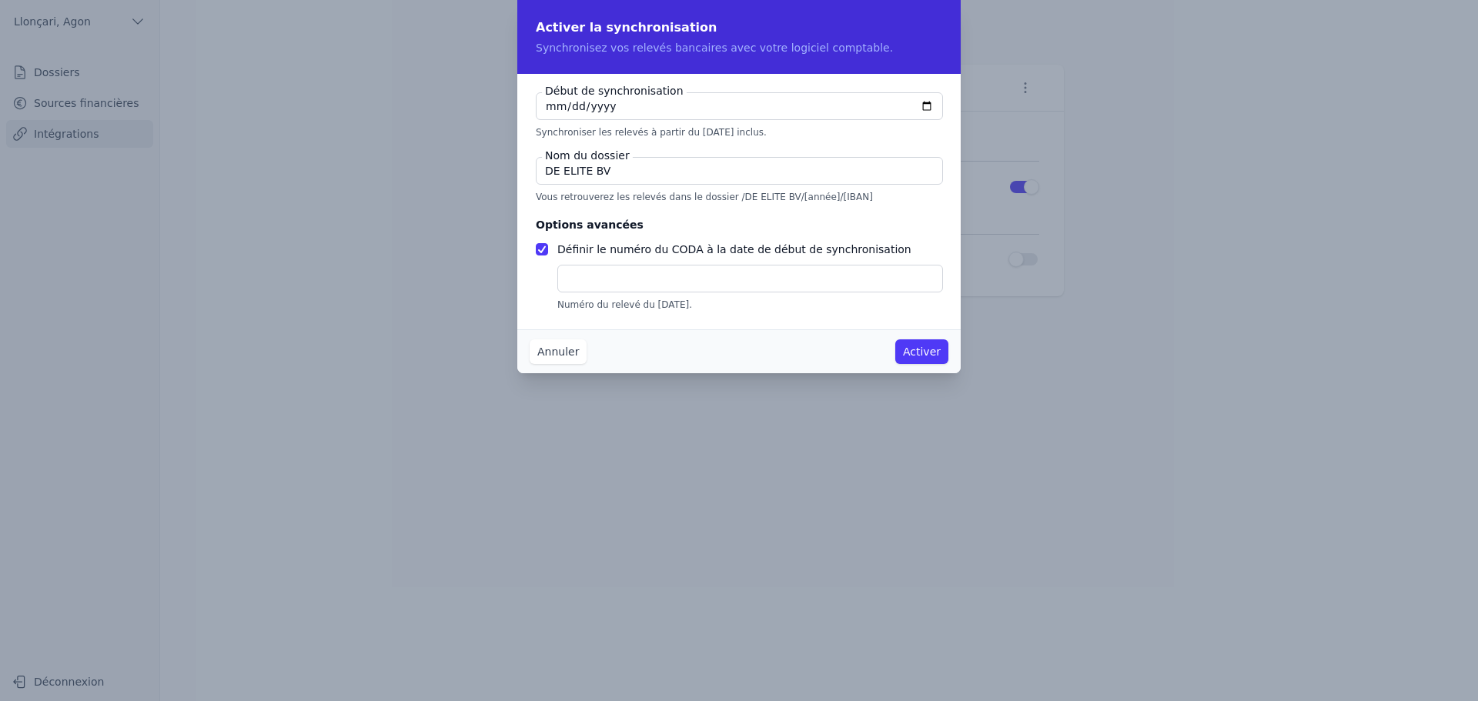
click at [544, 250] on input "Définir le numéro du CODA à la date de début de synchronisation" at bounding box center [542, 249] width 12 height 12
checkbox input "false"
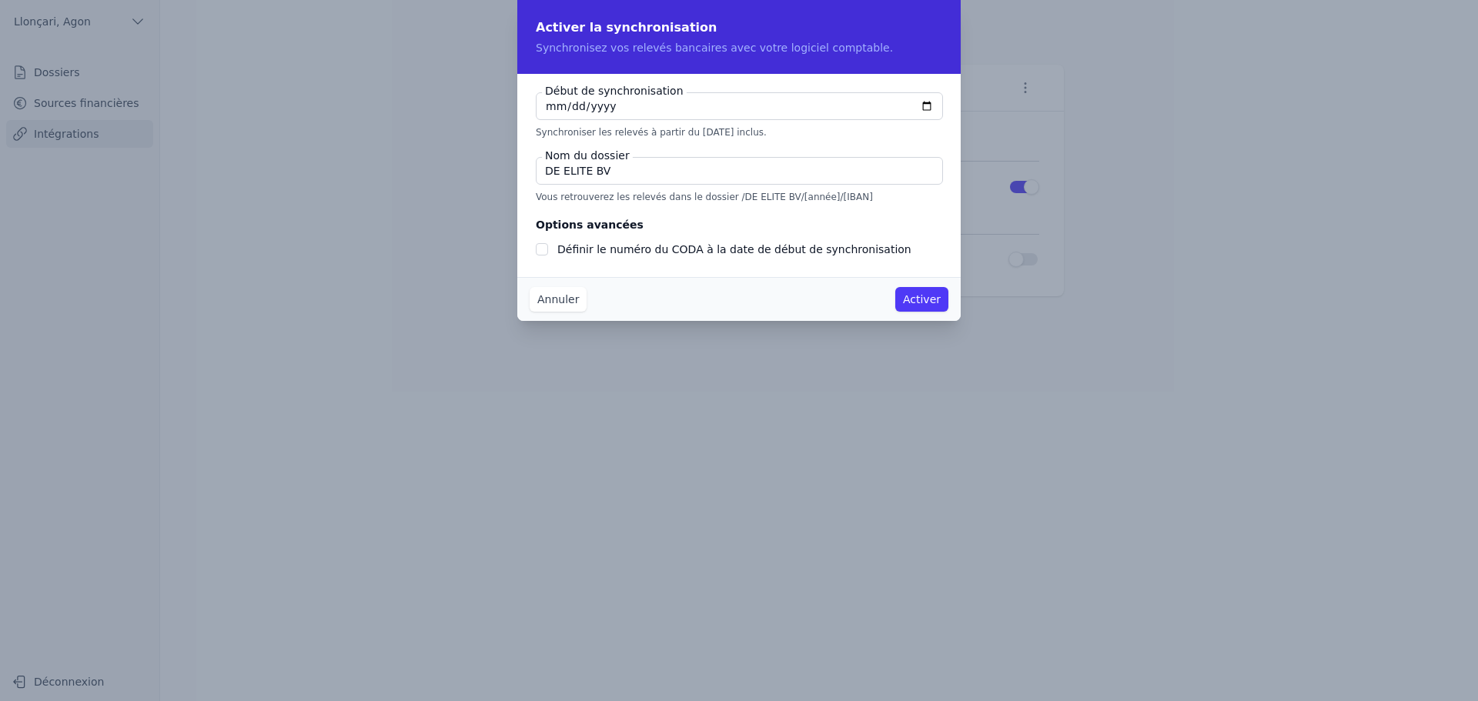
click at [560, 306] on button "Annuler" at bounding box center [558, 299] width 57 height 25
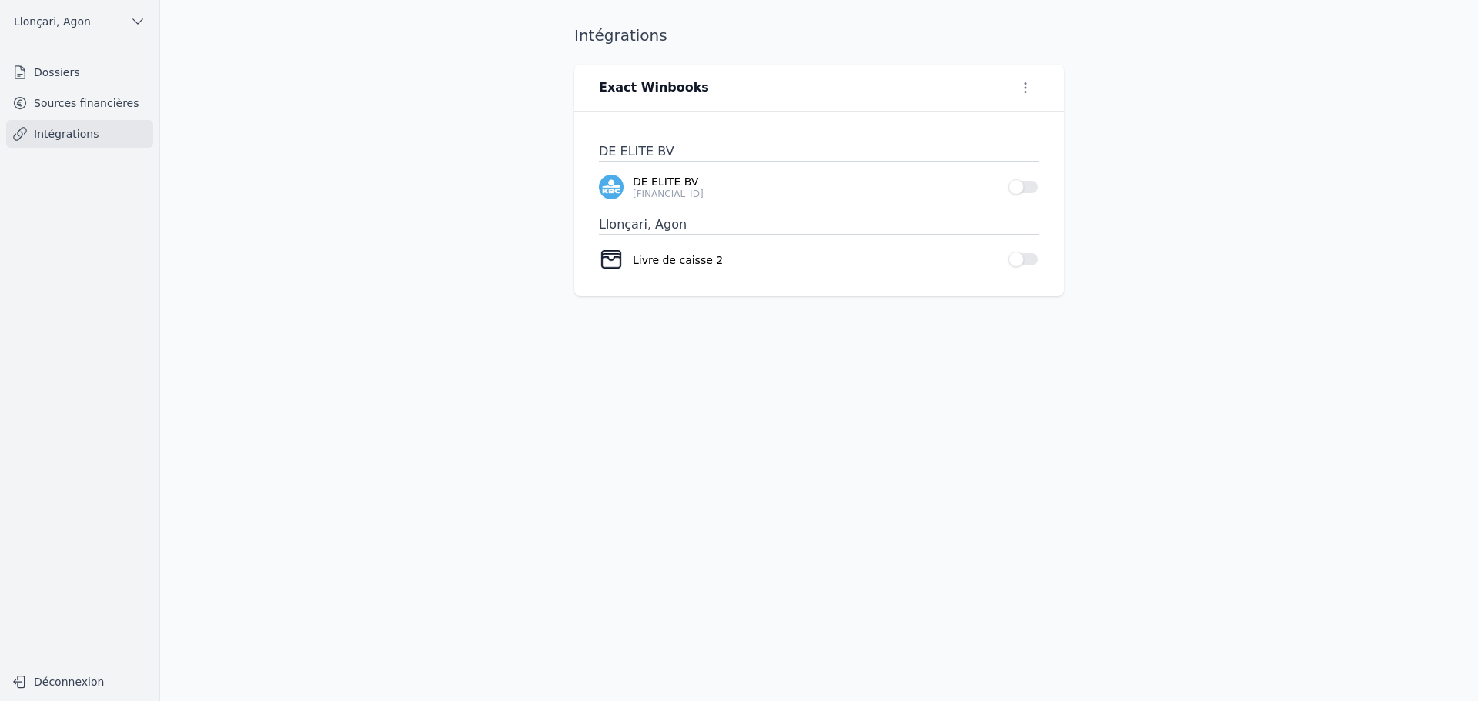
click at [72, 136] on link "Intégrations" at bounding box center [79, 134] width 147 height 28
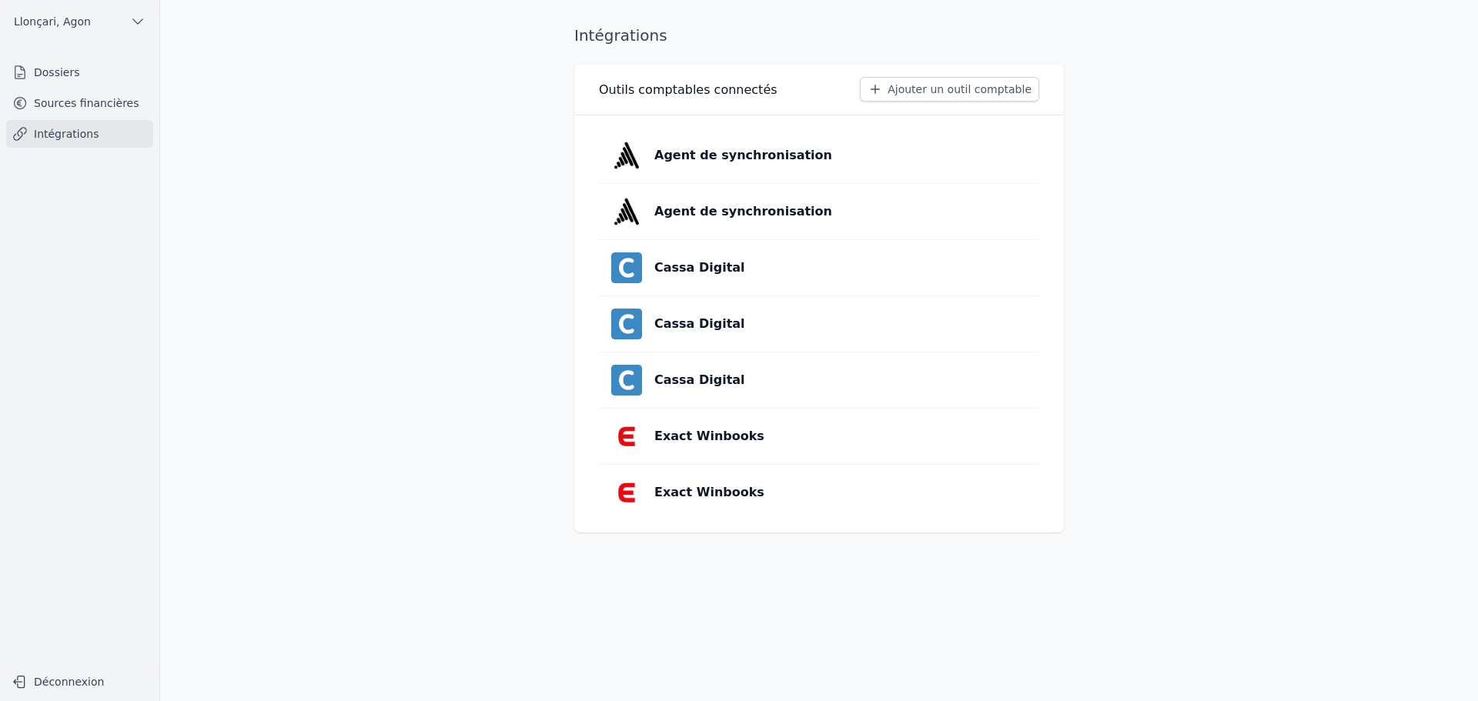
click at [954, 92] on button "Ajouter un outil comptable" at bounding box center [949, 89] width 179 height 25
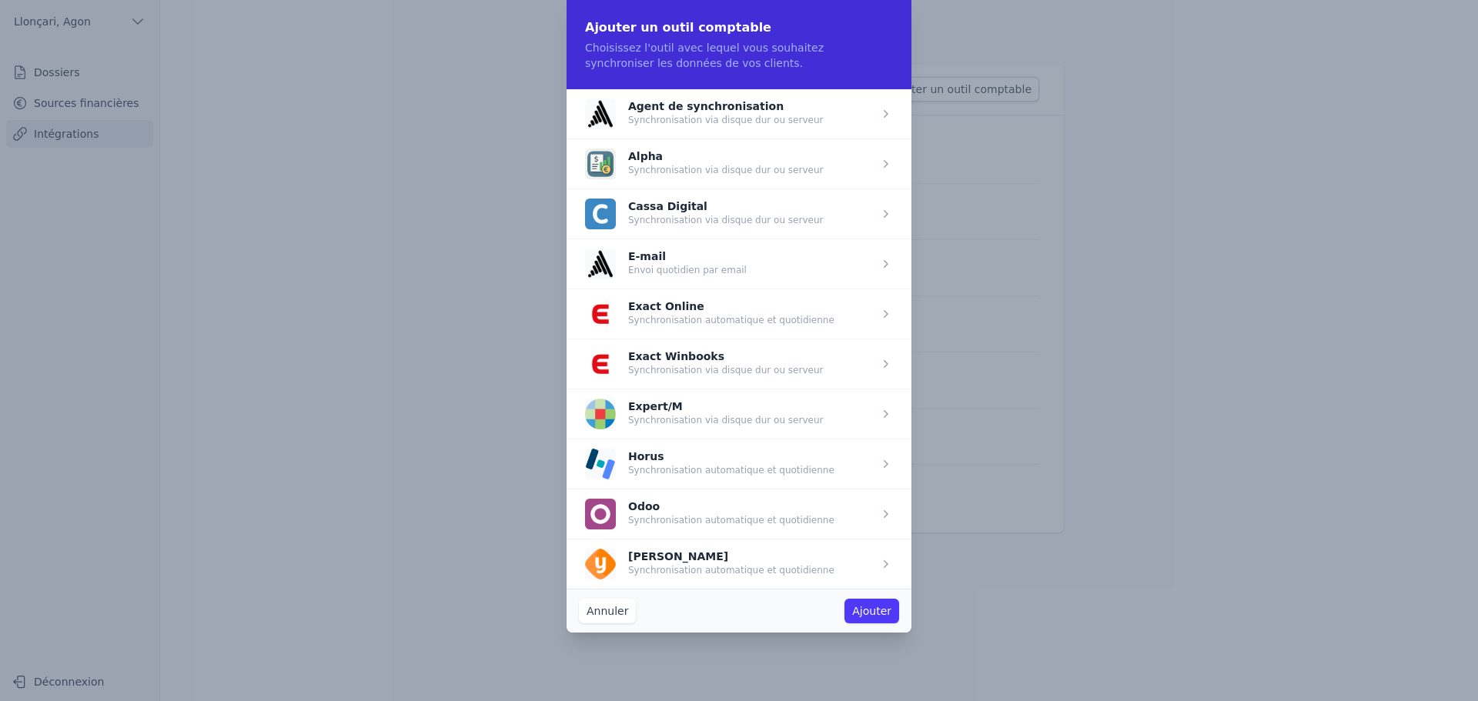
click at [600, 607] on button "Annuler" at bounding box center [607, 611] width 57 height 25
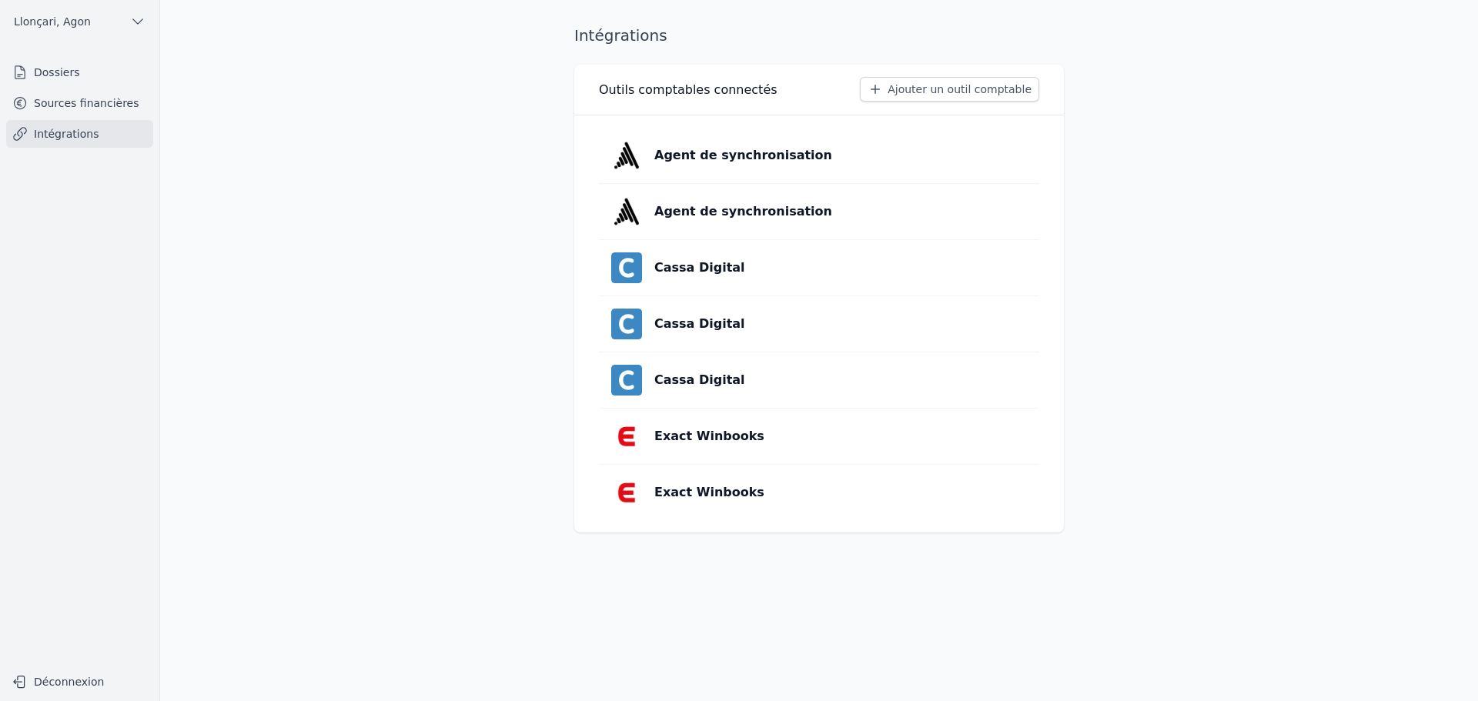
click at [969, 89] on button "Ajouter un outil comptable" at bounding box center [949, 89] width 179 height 25
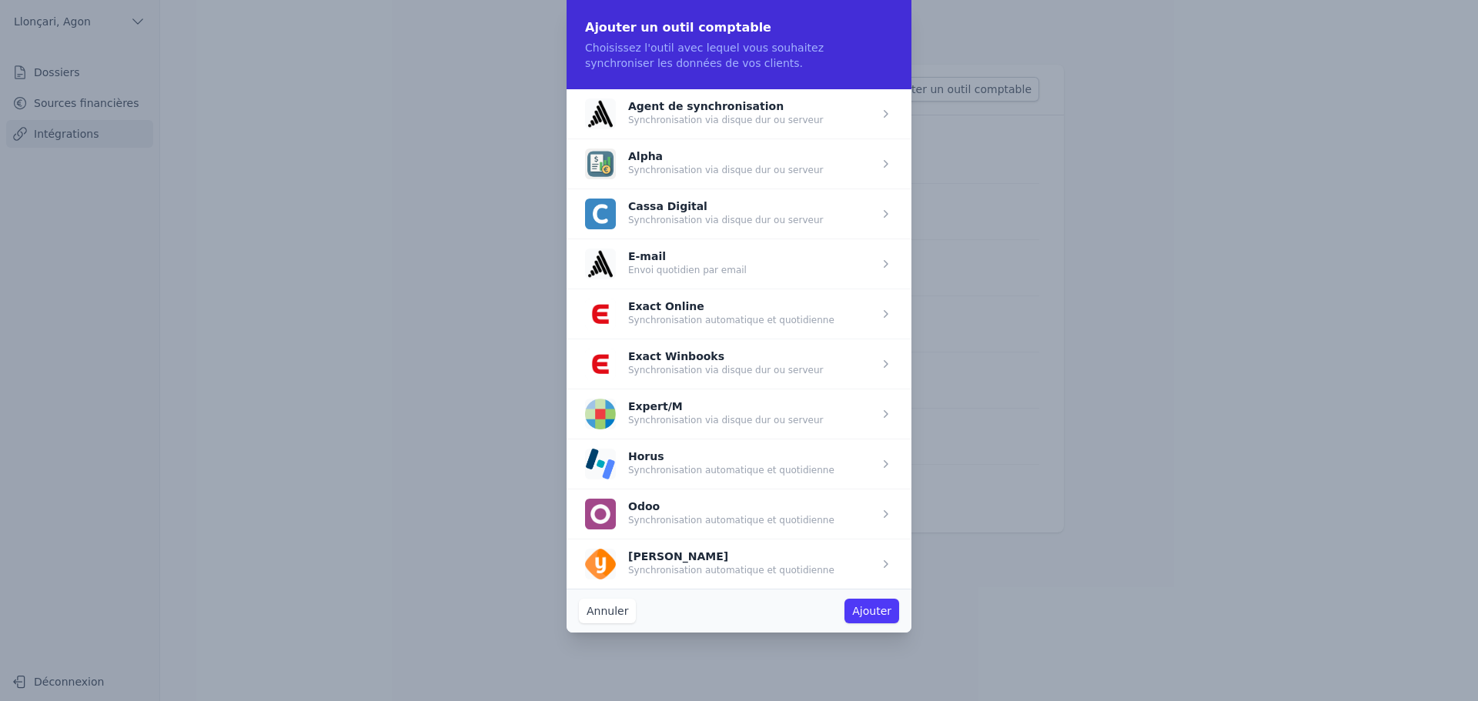
click at [608, 608] on button "Annuler" at bounding box center [607, 611] width 57 height 25
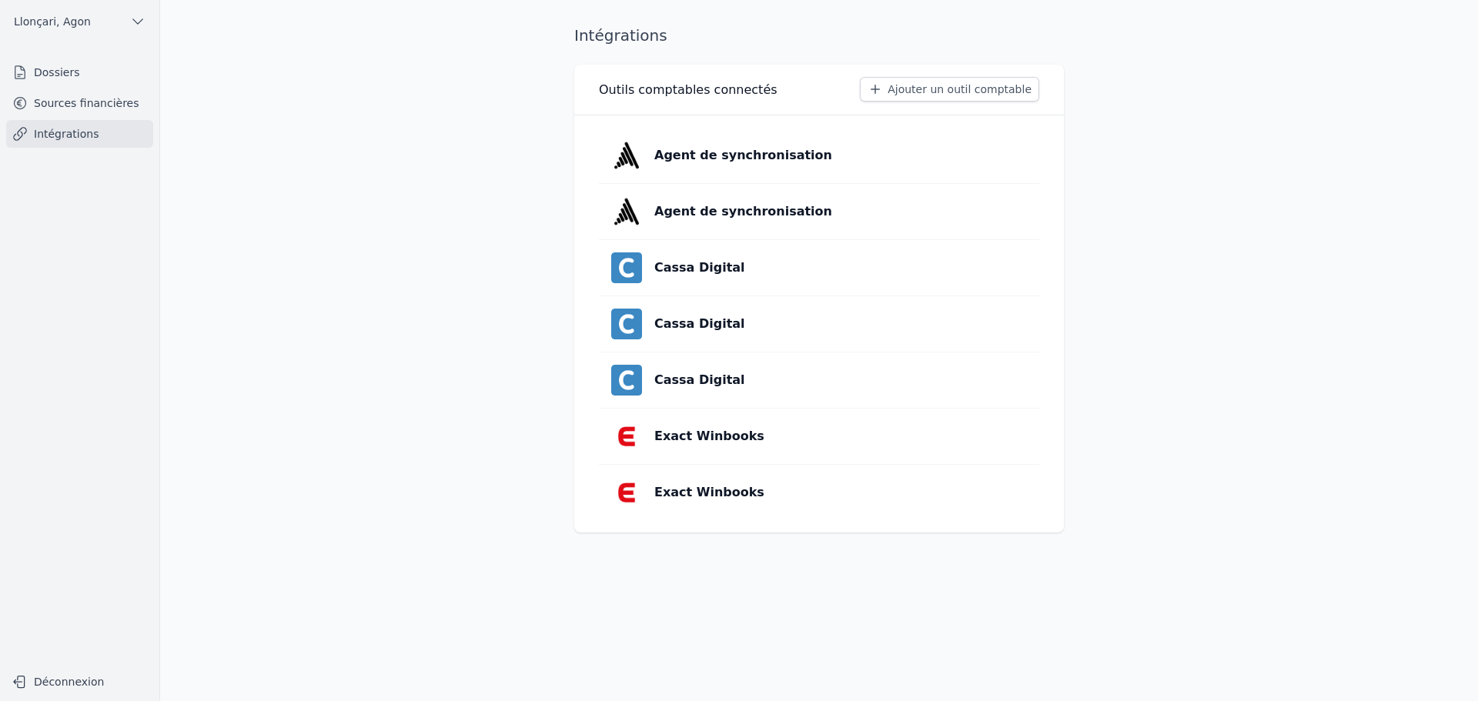
click at [953, 91] on button "Ajouter un outil comptable" at bounding box center [949, 89] width 179 height 25
click at [743, 435] on p "Exact Winbooks" at bounding box center [709, 436] width 110 height 18
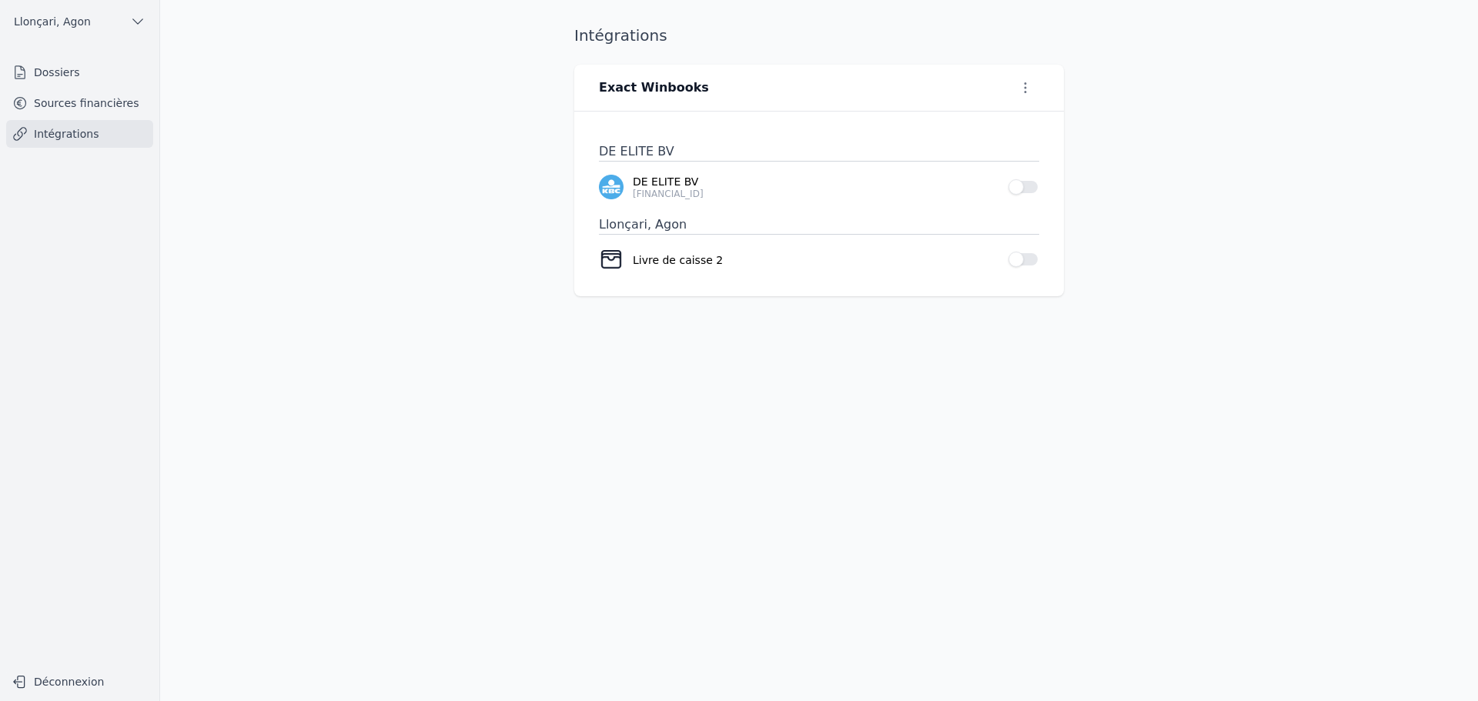
click at [1028, 187] on button "Use setting" at bounding box center [1023, 186] width 31 height 15
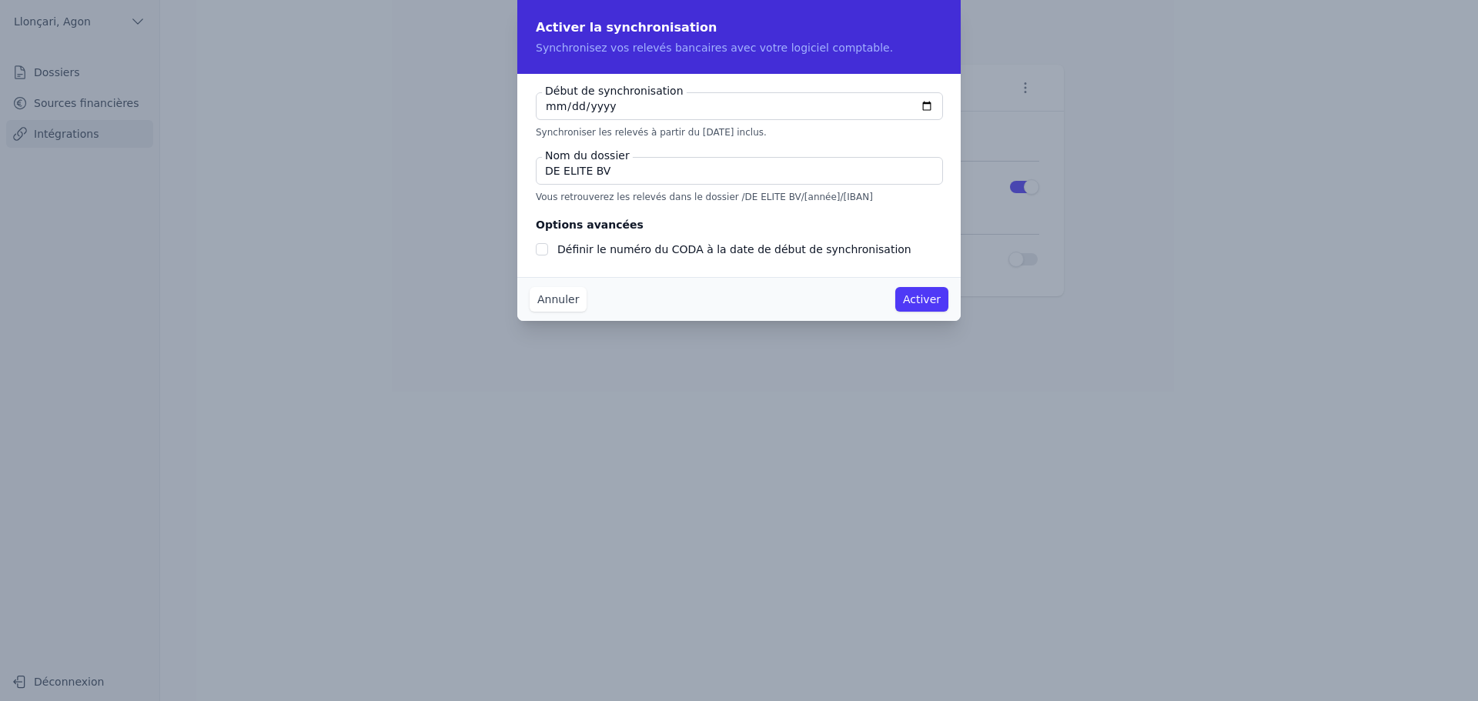
click at [921, 300] on button "Activer" at bounding box center [921, 299] width 53 height 25
click at [934, 299] on button "Activer" at bounding box center [921, 299] width 53 height 25
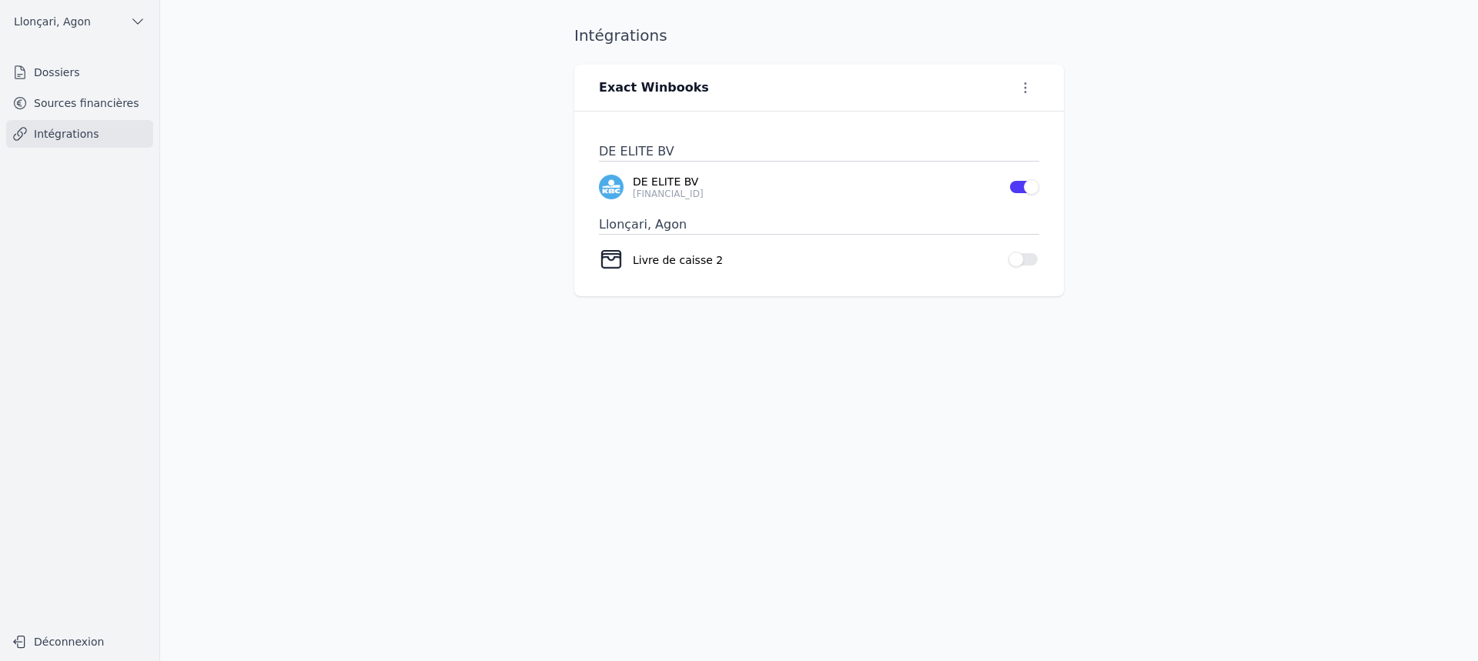
click at [71, 130] on link "Intégrations" at bounding box center [79, 134] width 147 height 28
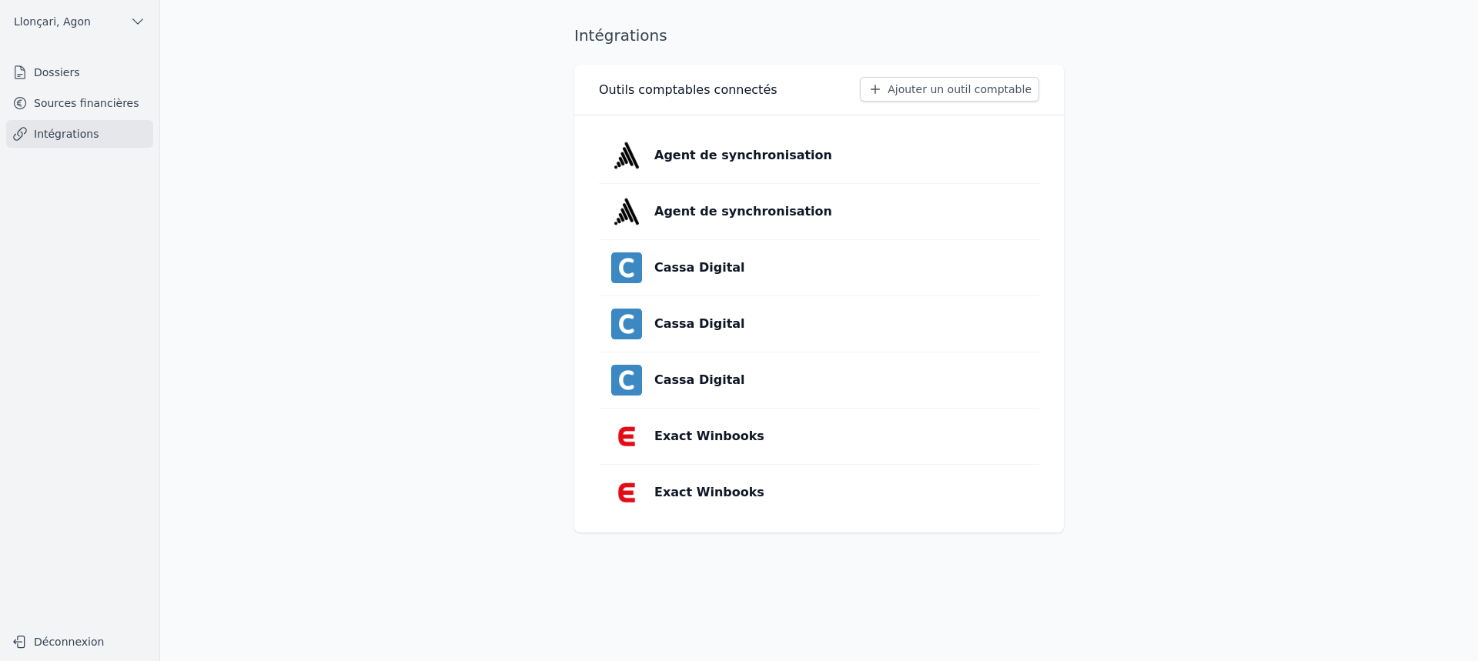
click at [1186, 270] on main "Intégrations Outils comptables connectés Ajouter un outil comptable Agent de sy…" at bounding box center [739, 330] width 1478 height 661
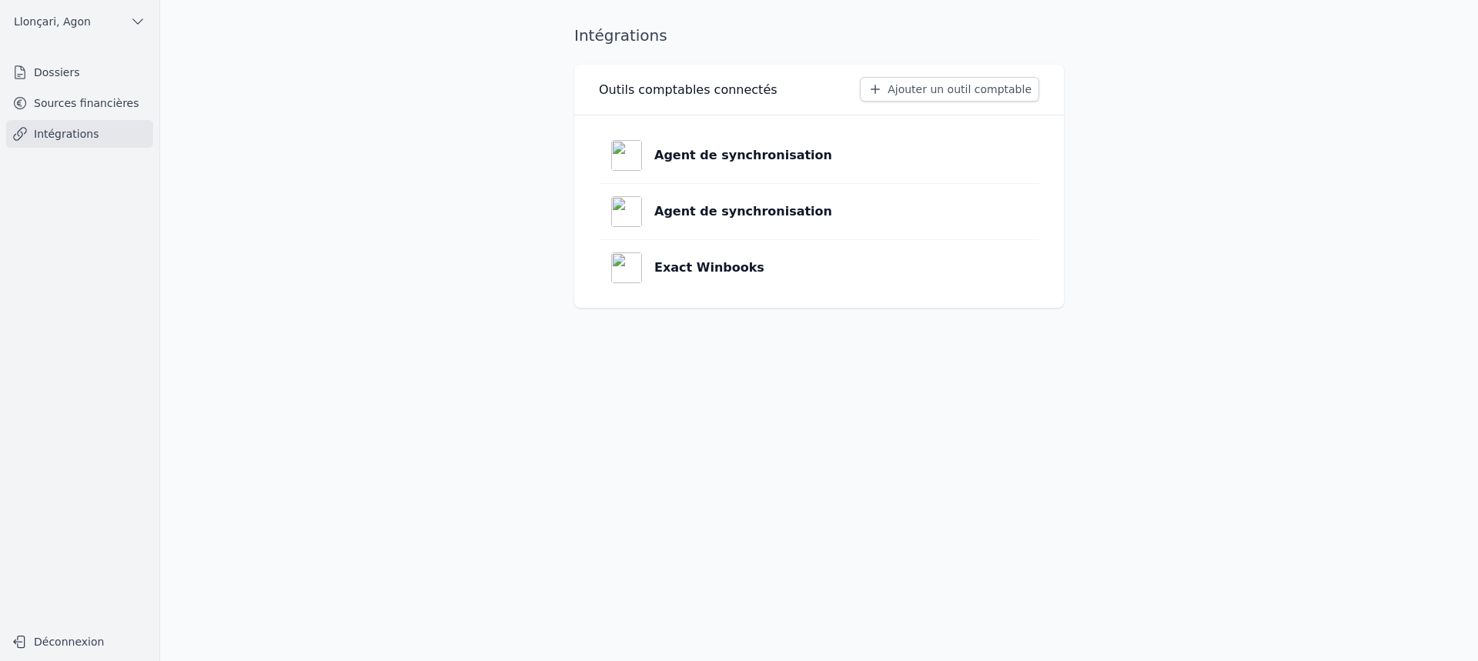
click at [738, 269] on p "Exact Winbooks" at bounding box center [709, 268] width 110 height 18
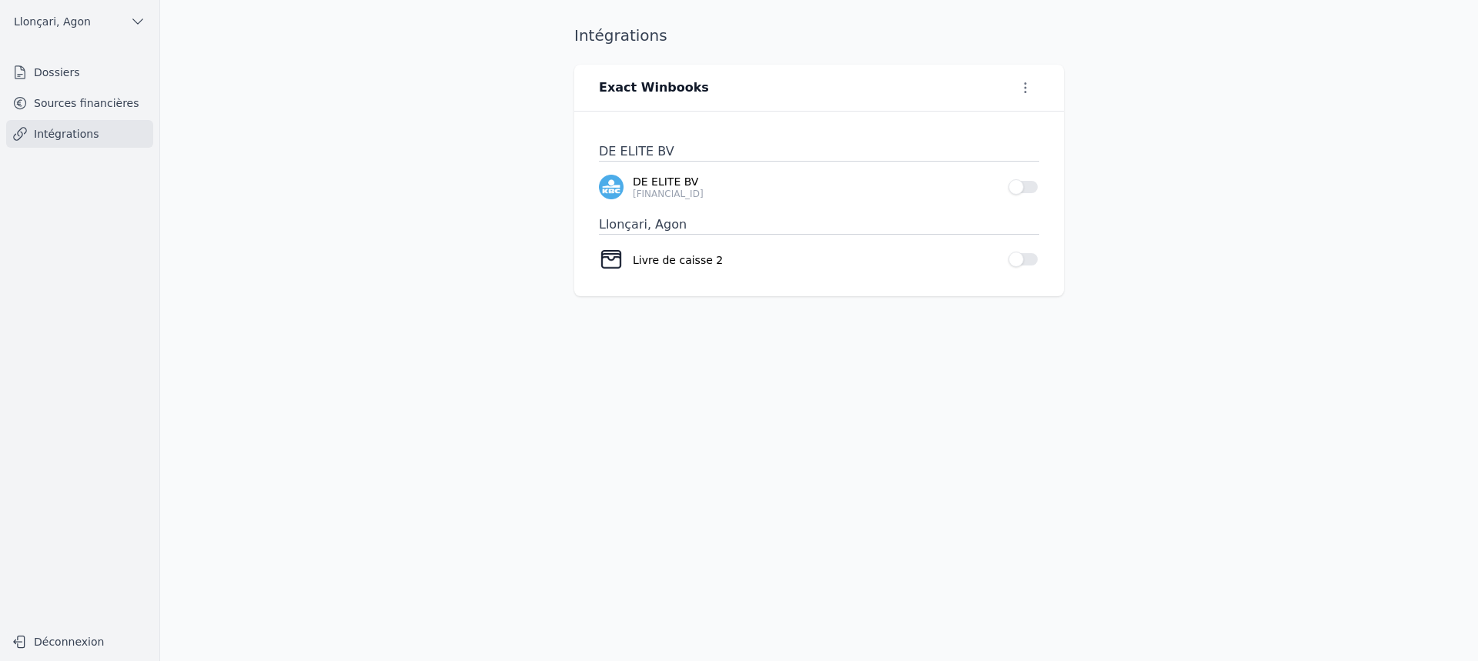
click at [82, 102] on link "Sources financières" at bounding box center [79, 103] width 147 height 28
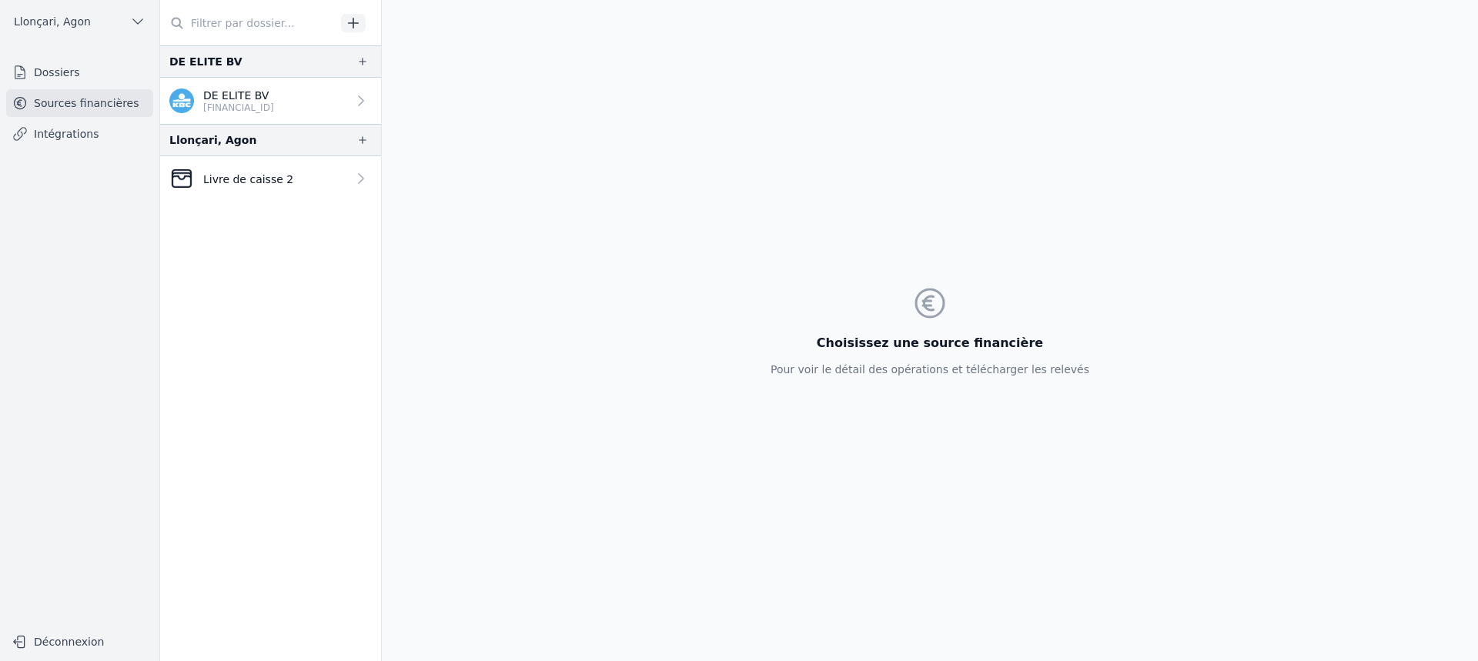
click at [362, 184] on icon at bounding box center [360, 178] width 15 height 15
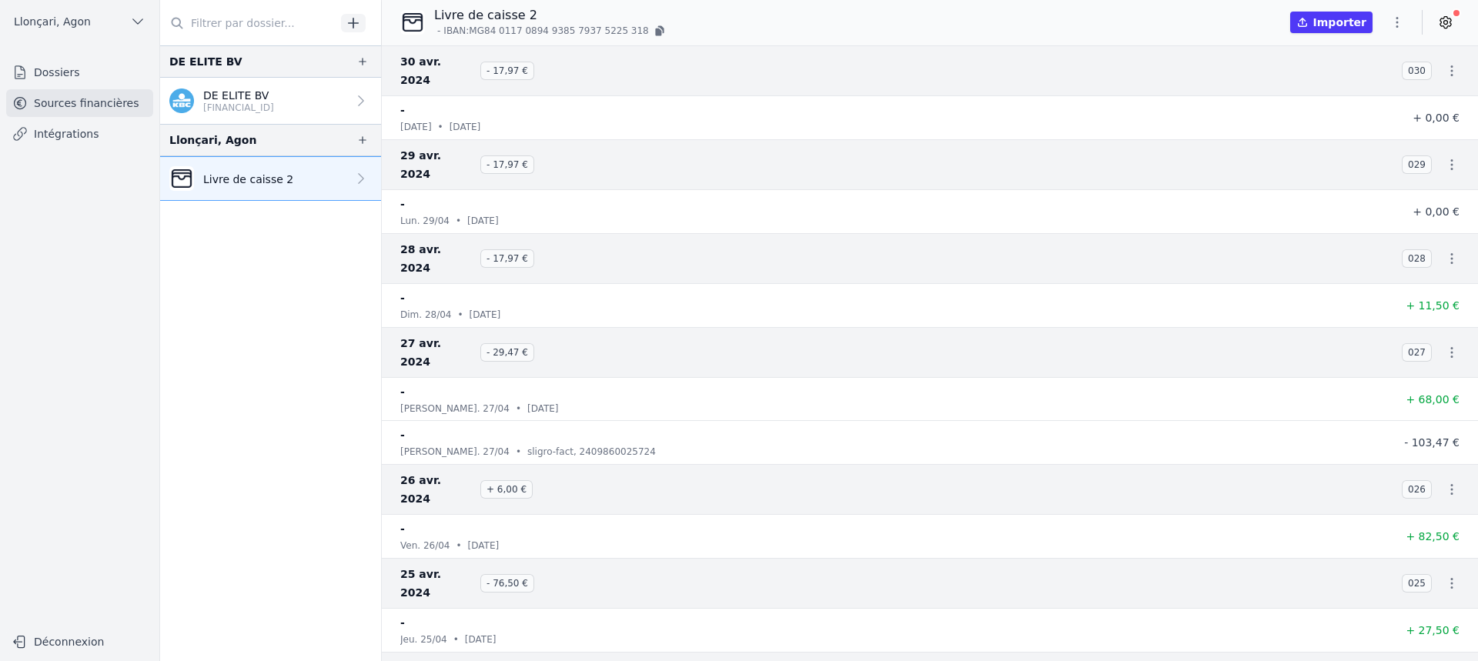
click at [1338, 21] on button "Importer" at bounding box center [1331, 23] width 82 height 22
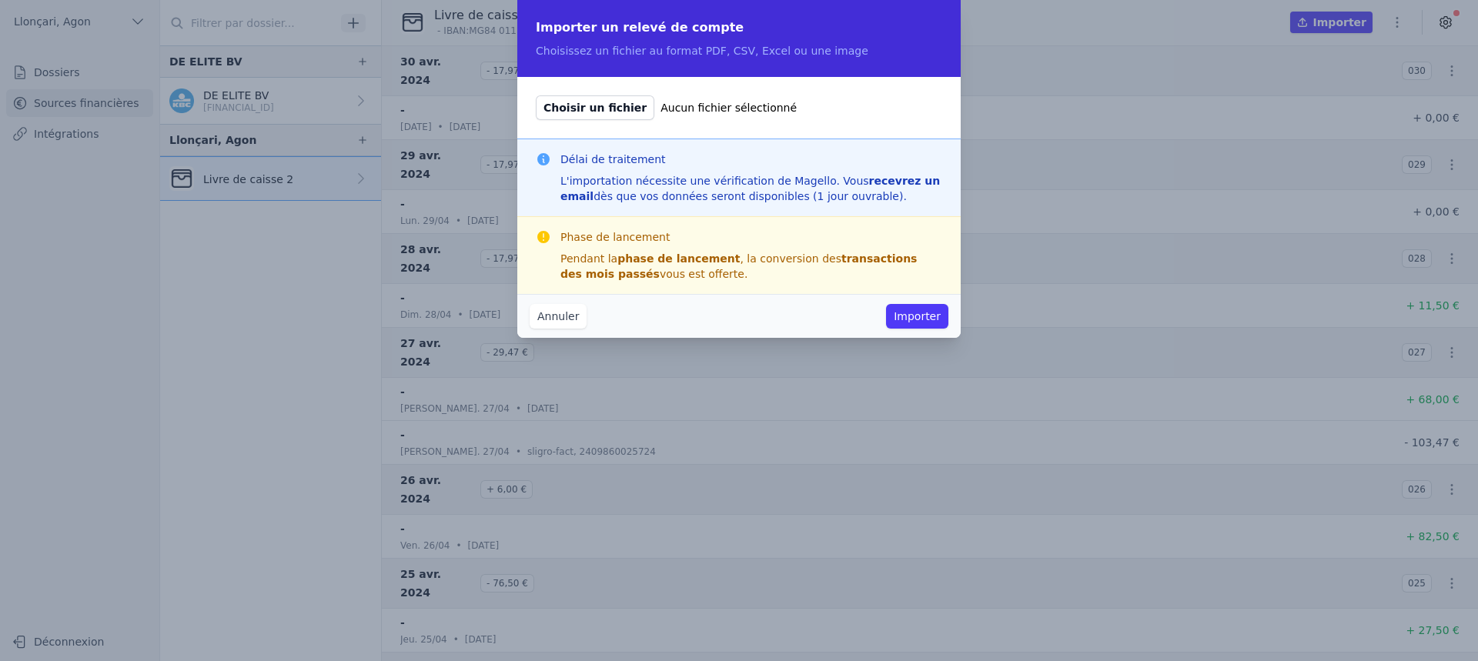
click at [591, 109] on span "Choisir un fichier" at bounding box center [595, 107] width 119 height 25
click at [536, 95] on input "Choisir un fichier Aucun fichier sélectionné" at bounding box center [535, 95] width 1 height 1
type input "C:\fakepath\0022223408 822400139762-2.pdf"
click at [558, 312] on button "Annuler" at bounding box center [558, 316] width 57 height 25
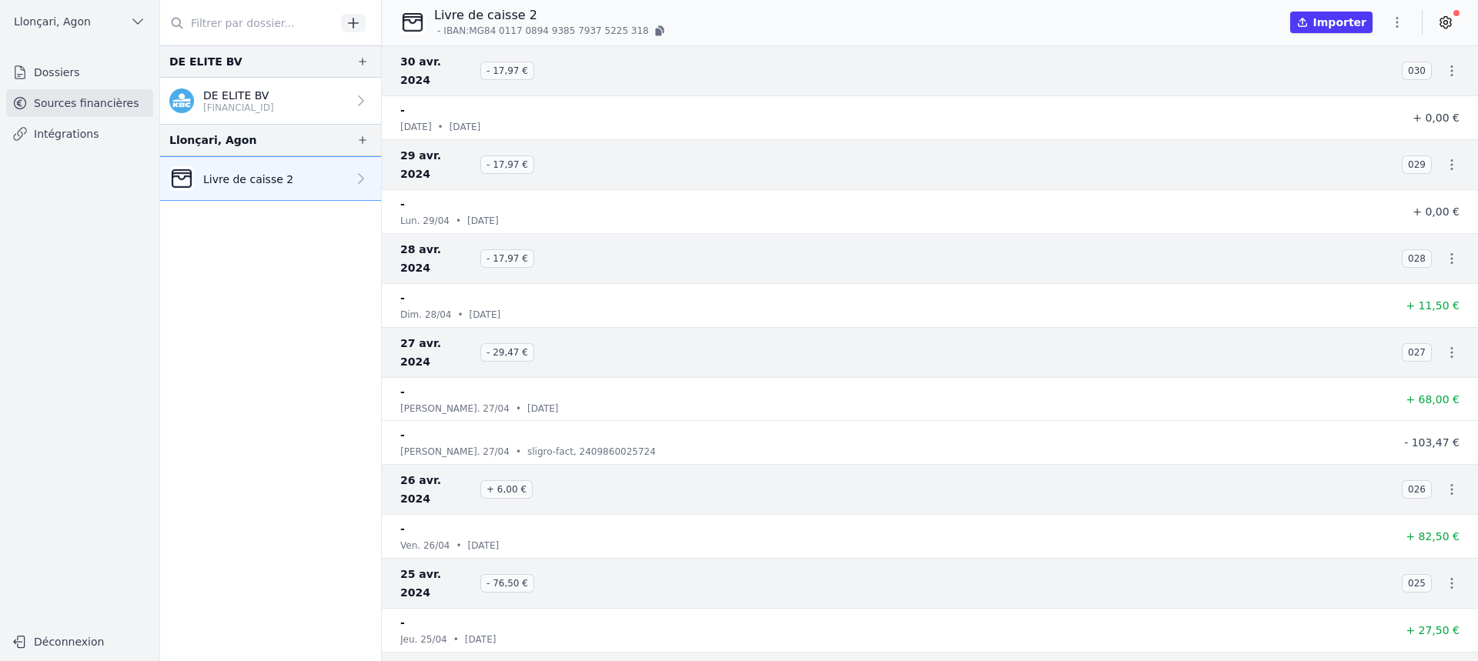
click at [300, 292] on nav "DE ELITE BV DE ELITE BV [FINANCIAL_ID] [GEOGRAPHIC_DATA], [GEOGRAPHIC_DATA] Liv…" at bounding box center [270, 353] width 221 height 616
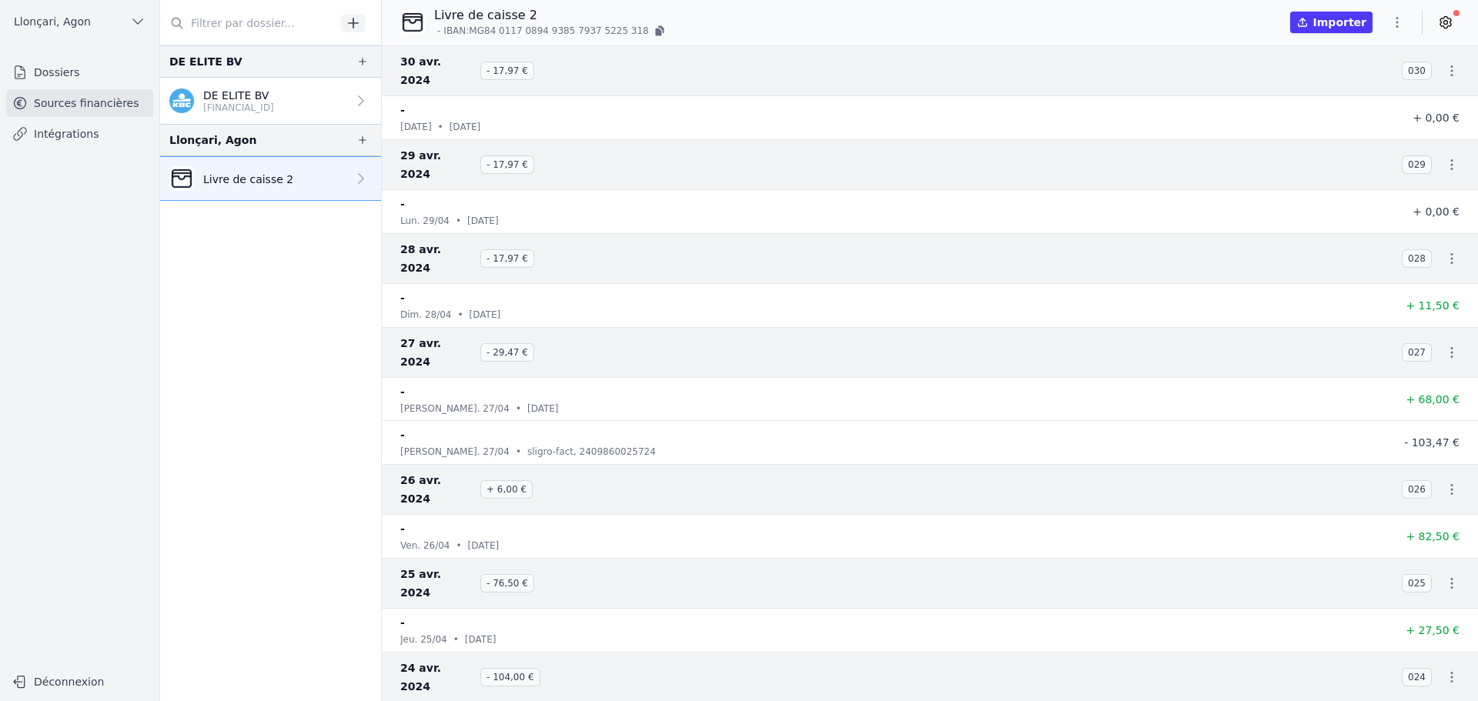
click at [1453, 18] on link at bounding box center [1446, 22] width 28 height 25
